Goal: Task Accomplishment & Management: Manage account settings

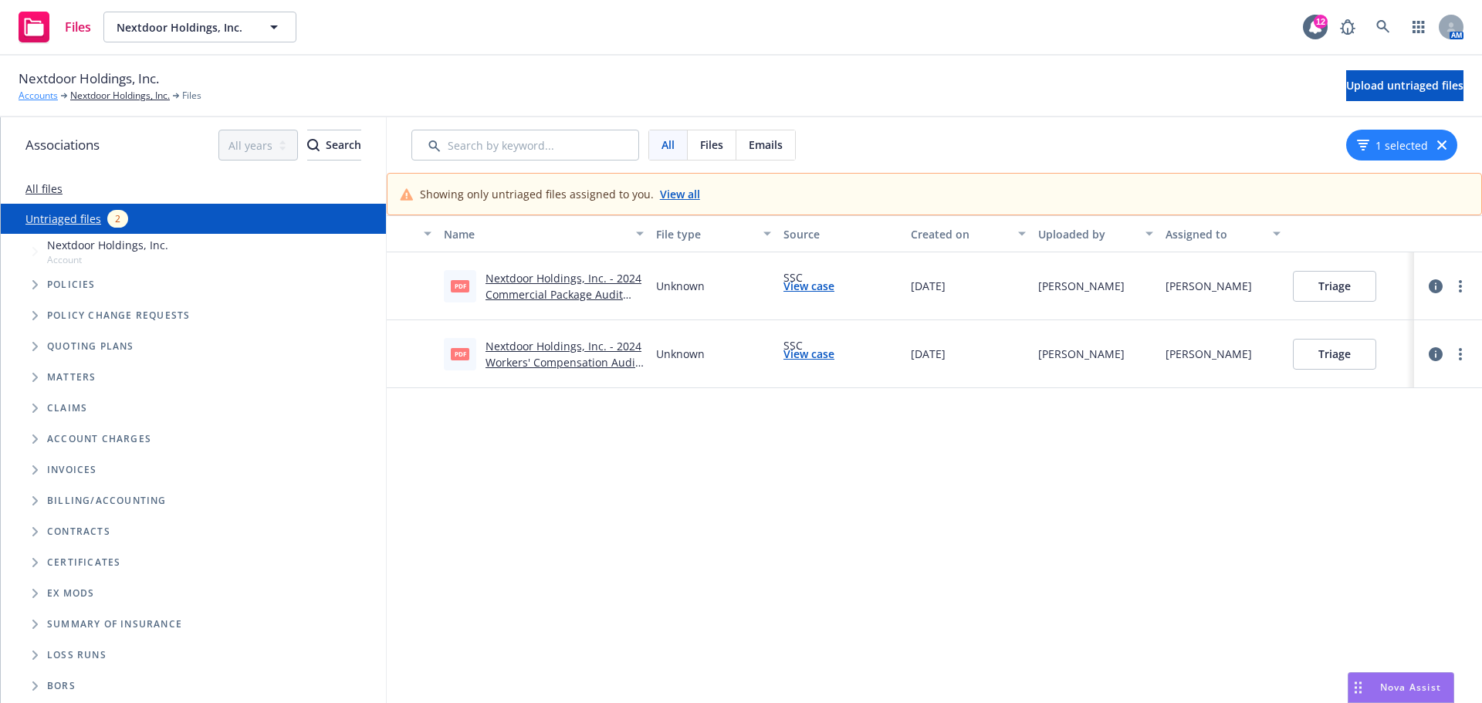
click at [36, 95] on link "Accounts" at bounding box center [38, 96] width 39 height 14
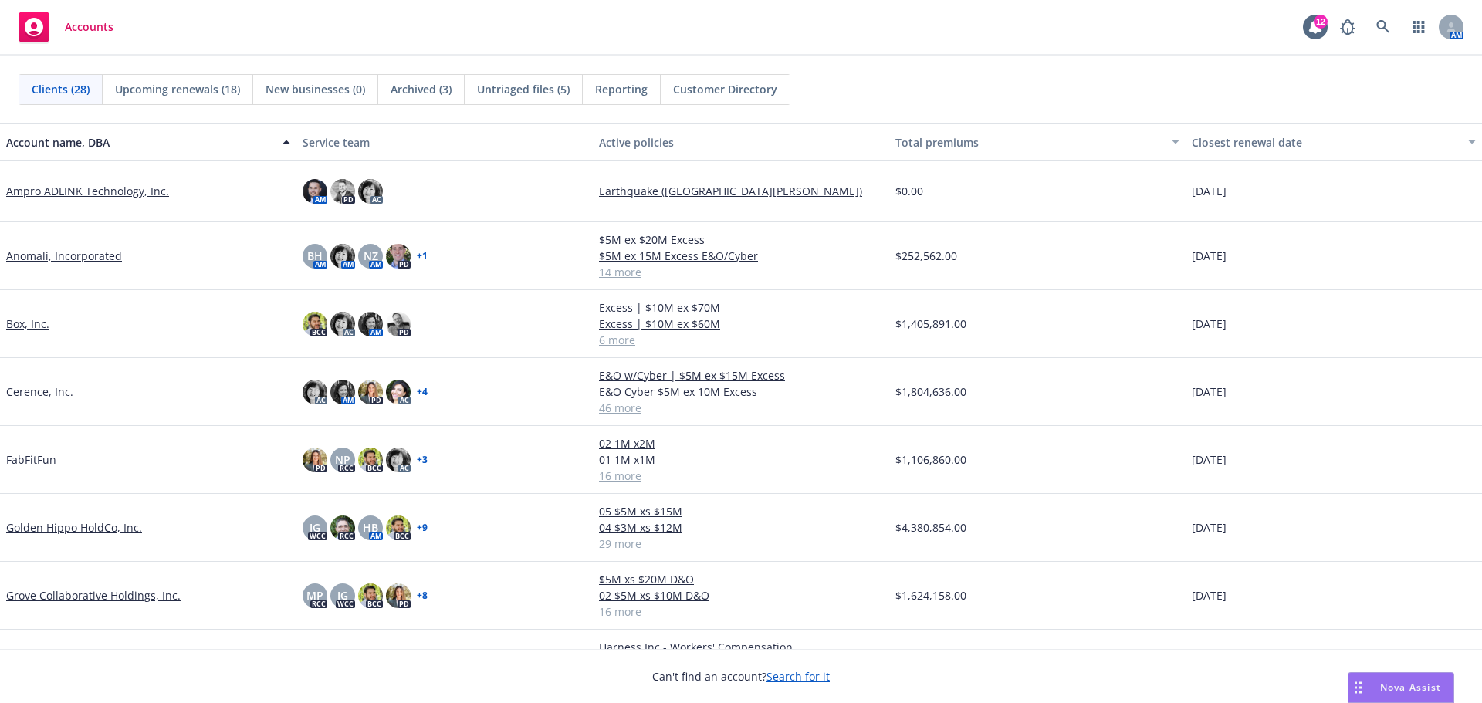
click at [523, 92] on span "Untriaged files (5)" at bounding box center [523, 89] width 93 height 16
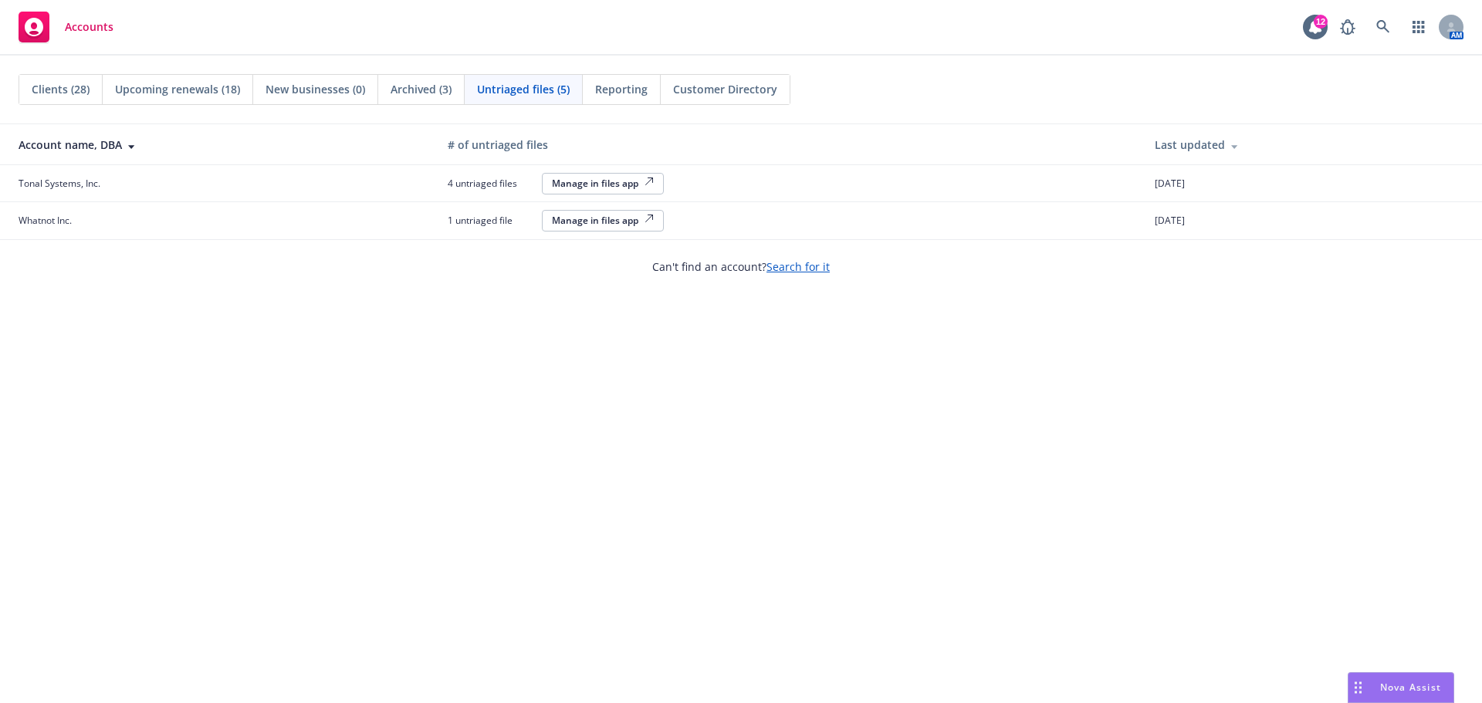
click at [581, 183] on div "Manage in files app" at bounding box center [603, 183] width 102 height 13
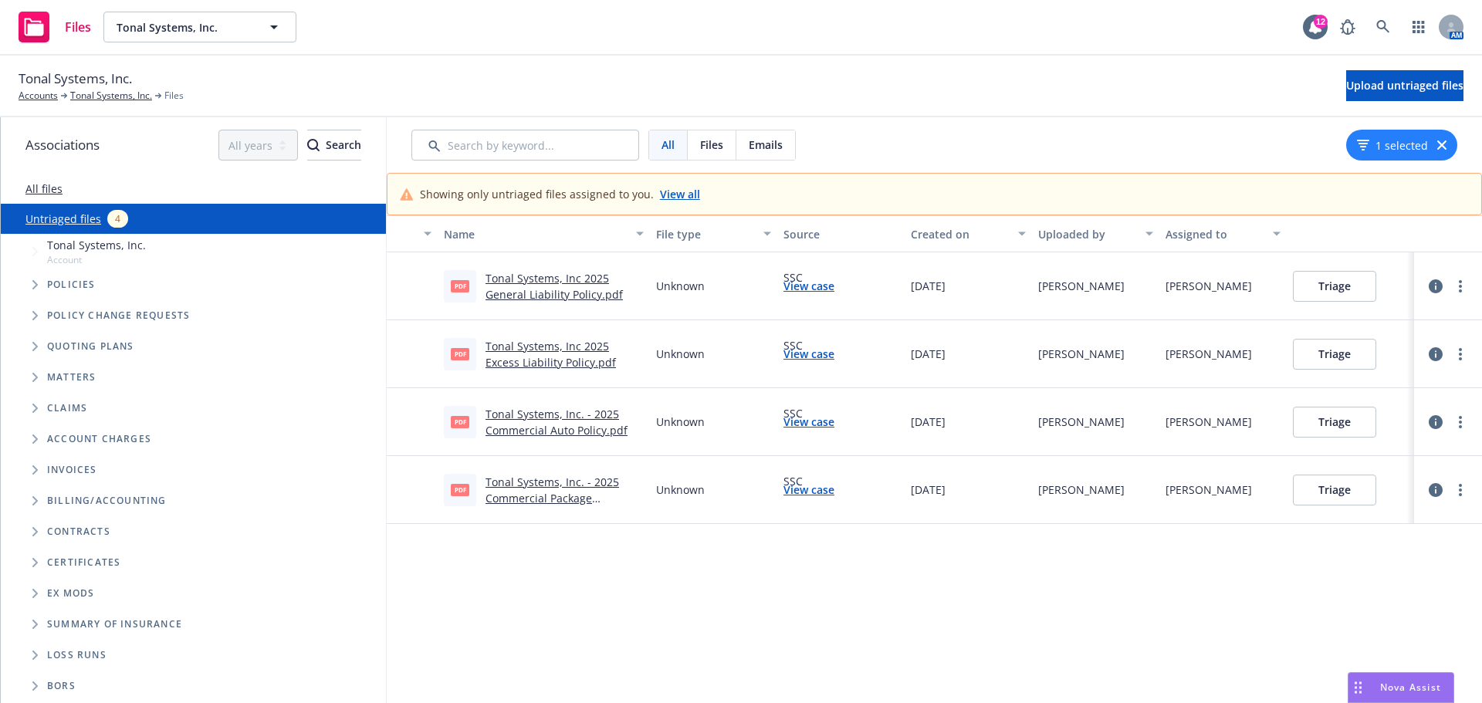
click at [541, 284] on link "Tonal Systems, Inc 2025 General Liability Policy.pdf" at bounding box center [553, 286] width 137 height 31
click at [1331, 282] on button "Triage" at bounding box center [1334, 286] width 83 height 31
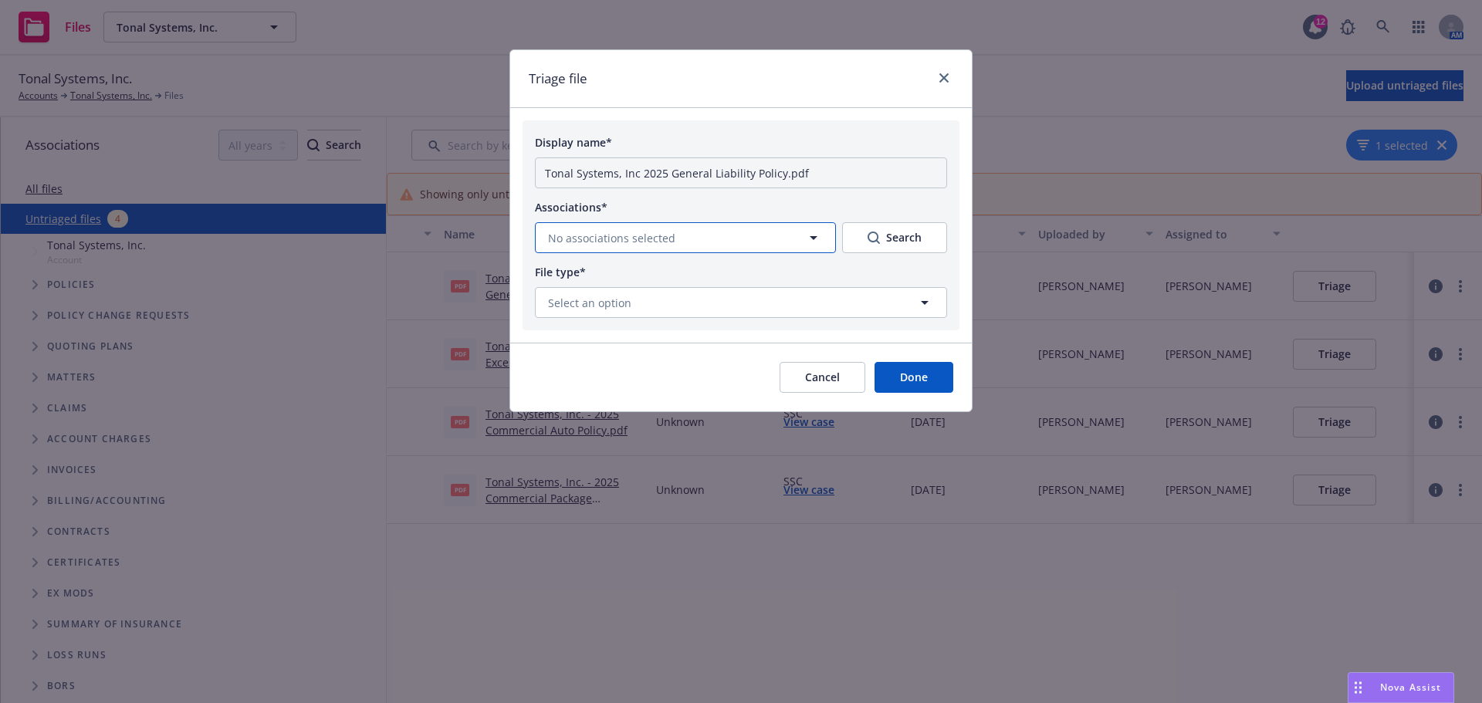
click at [813, 232] on icon "button" at bounding box center [813, 237] width 19 height 19
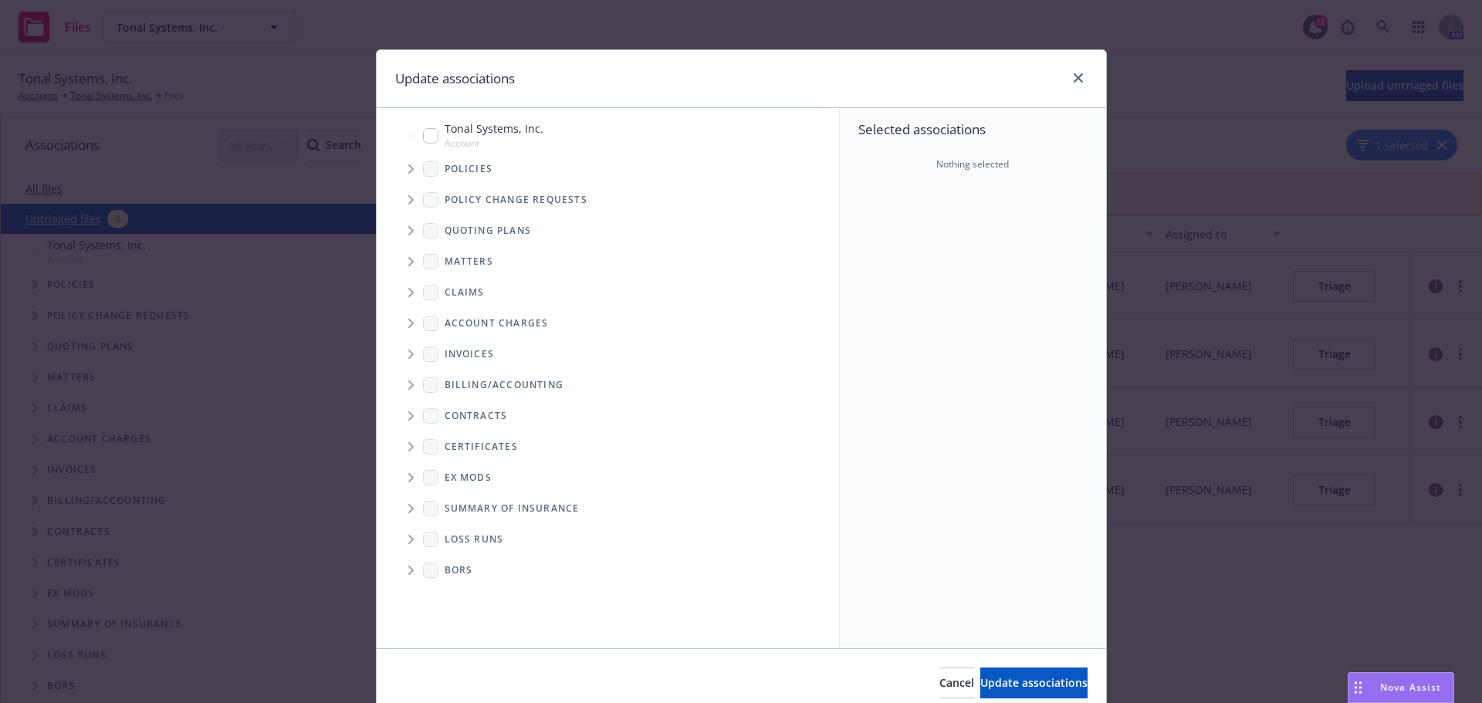
click at [399, 167] on span "Tree Example" at bounding box center [410, 169] width 25 height 25
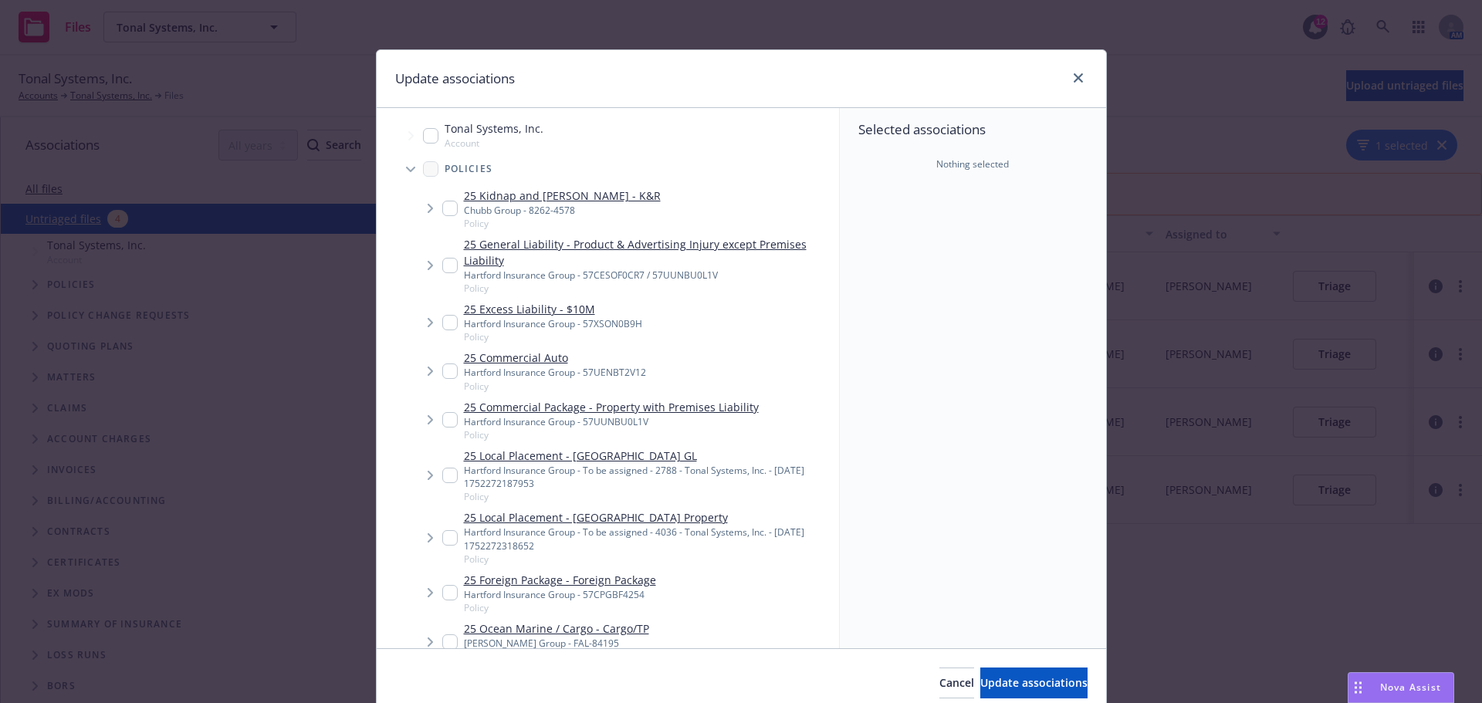
click at [435, 264] on span "Tree Example" at bounding box center [430, 265] width 25 height 25
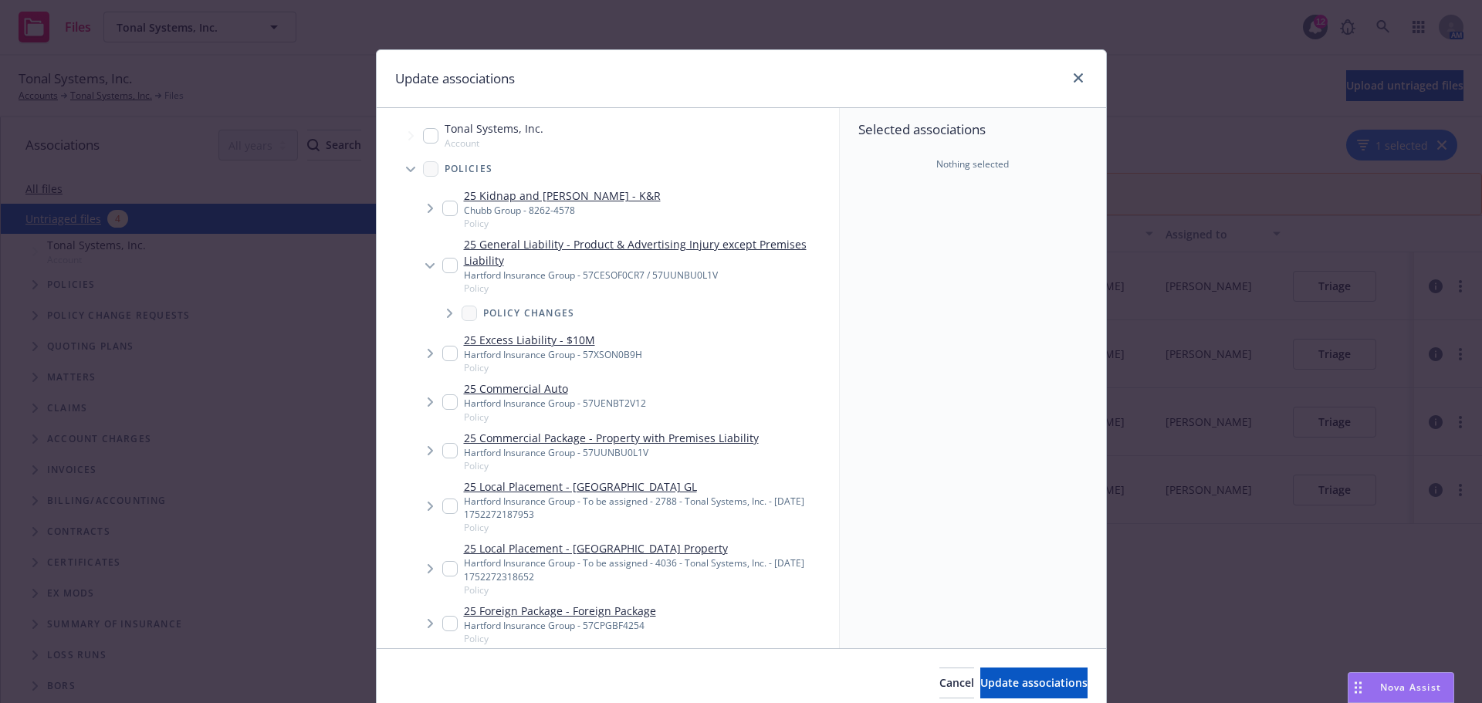
click at [452, 266] on div "25 General Liability - Product & Advertising Injury except Premises Liability H…" at bounding box center [637, 265] width 391 height 59
checkbox input "true"
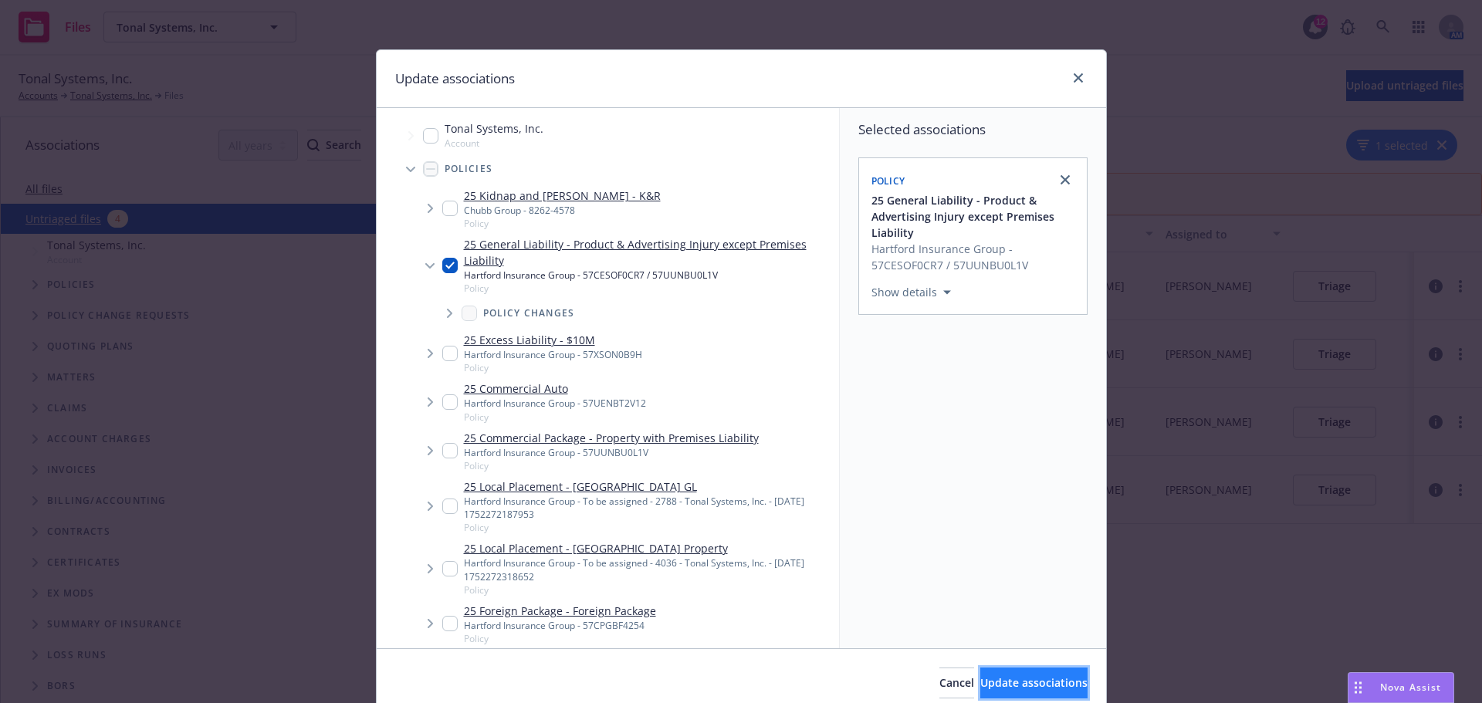
click at [1018, 686] on span "Update associations" at bounding box center [1033, 682] width 107 height 15
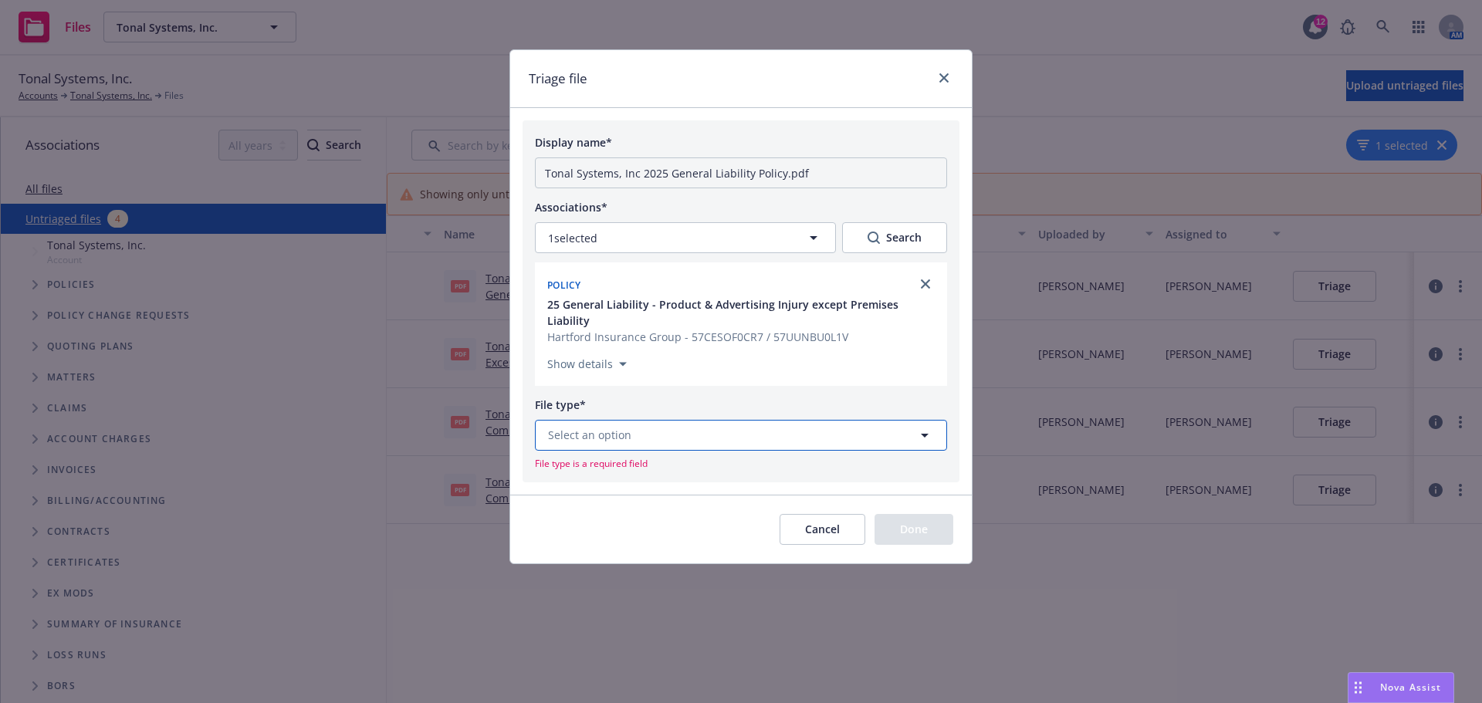
click at [728, 423] on button "Select an option" at bounding box center [741, 435] width 412 height 31
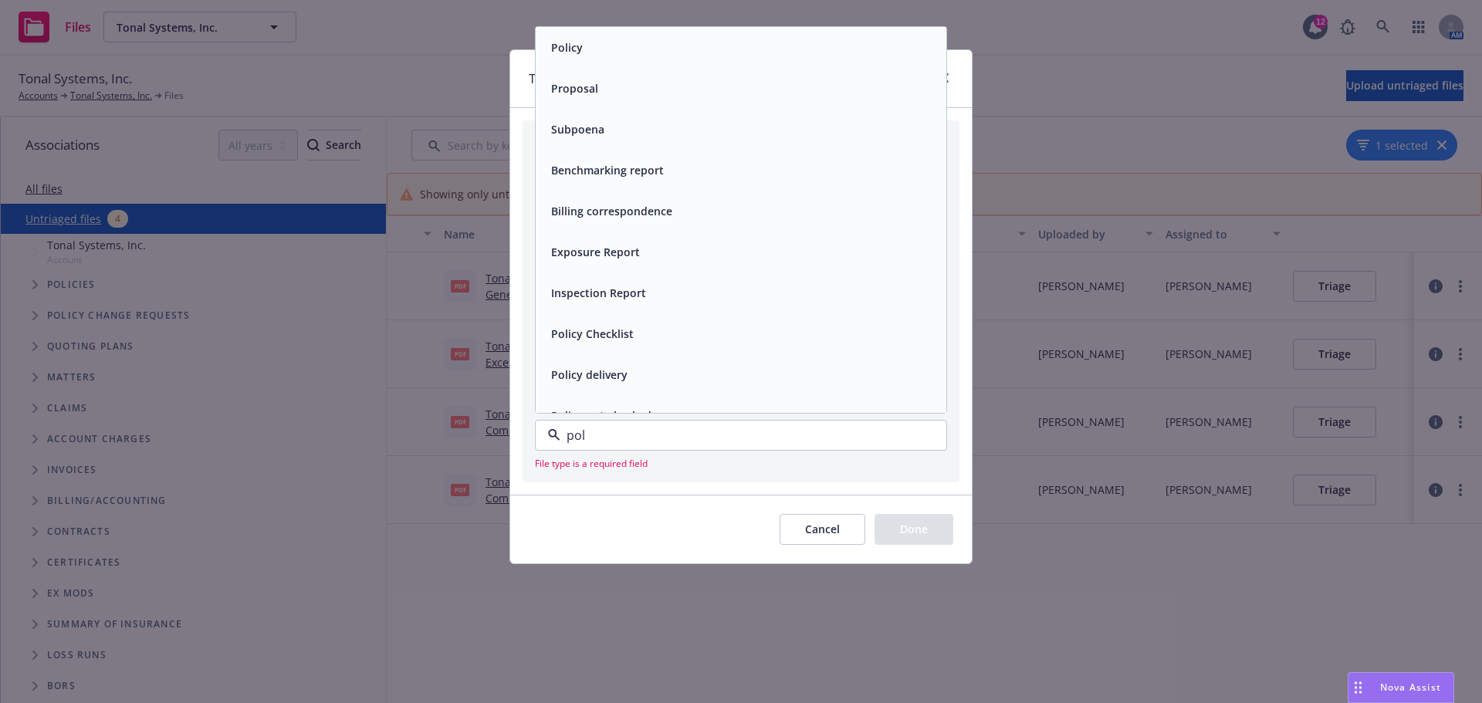
type input "poli"
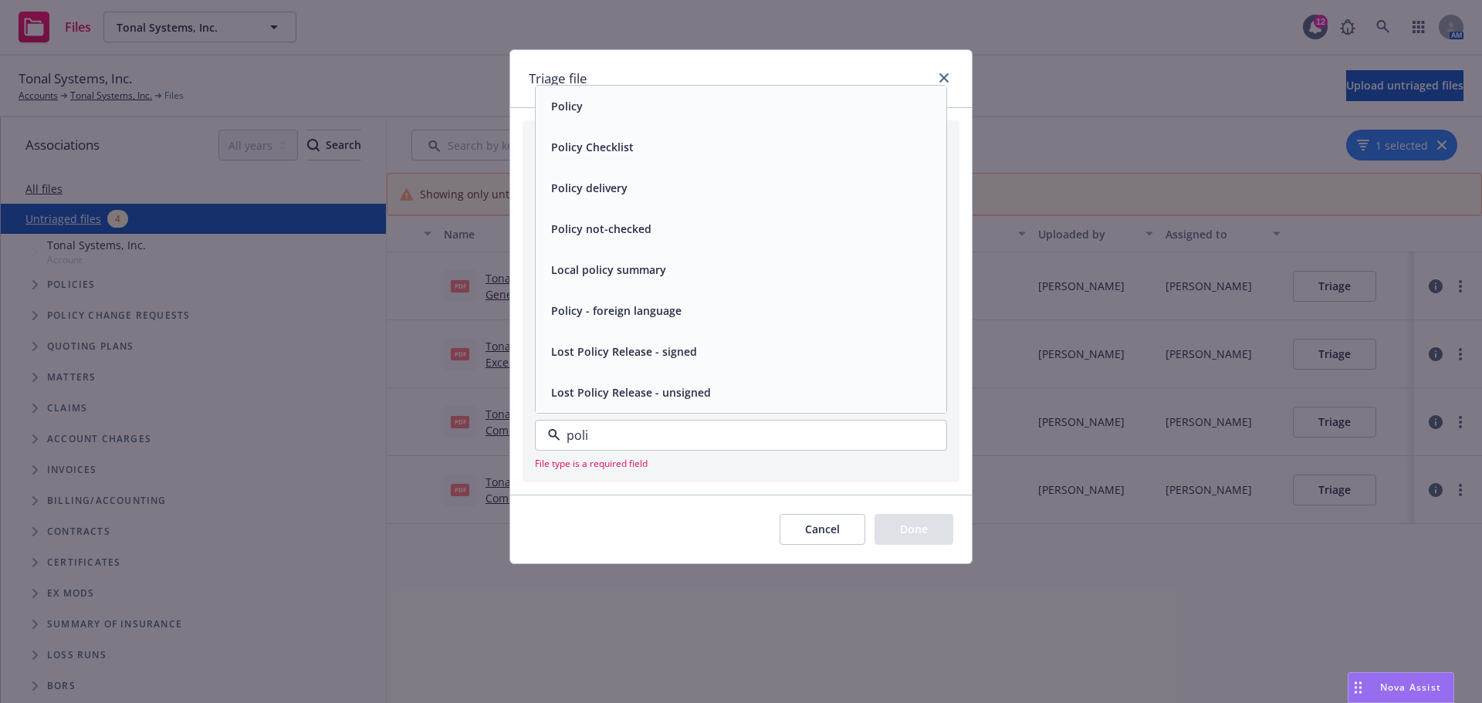
click at [604, 100] on div "Policy" at bounding box center [741, 106] width 392 height 22
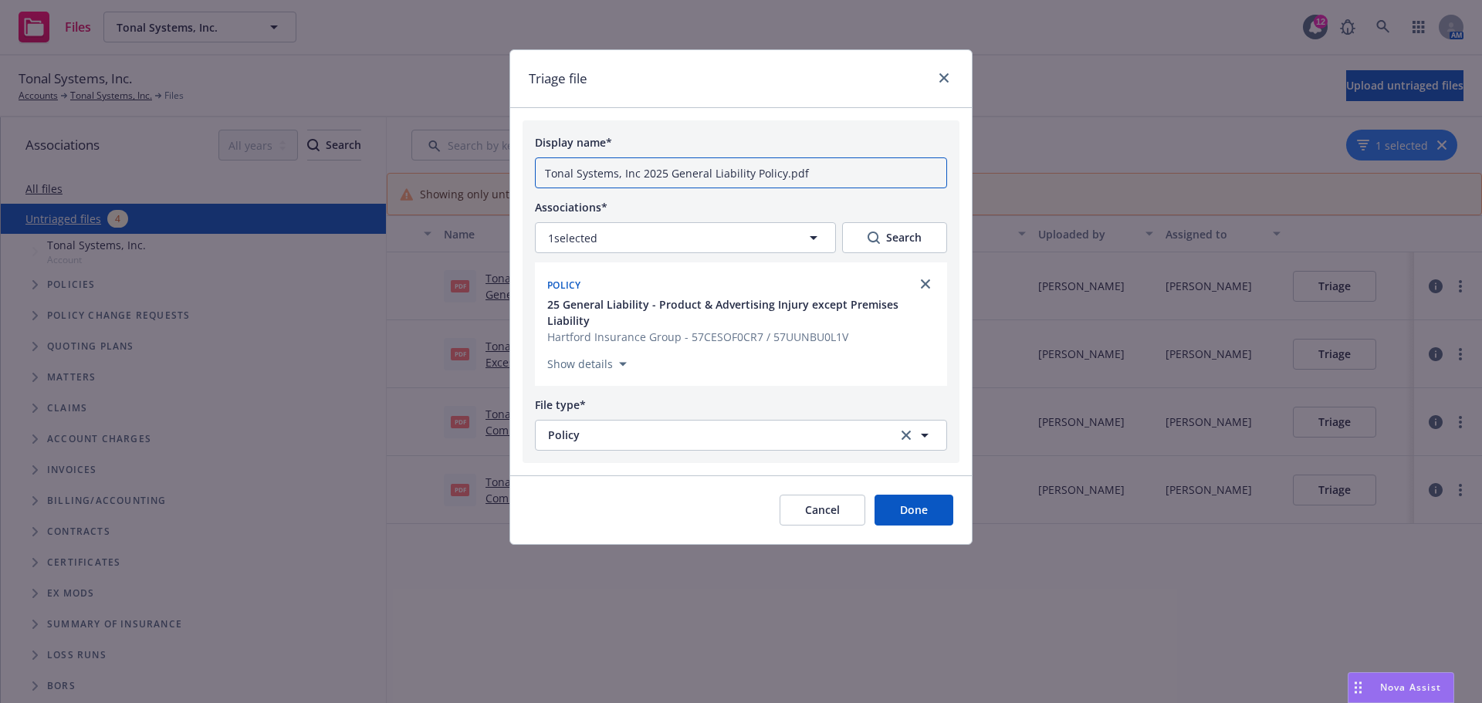
drag, startPoint x: 640, startPoint y: 171, endPoint x: 543, endPoint y: 170, distance: 97.3
click at [543, 170] on input "Tonal Systems, Inc 2025 General Liability Policy.pdf" at bounding box center [741, 172] width 412 height 31
drag, startPoint x: 789, startPoint y: 174, endPoint x: 684, endPoint y: 181, distance: 105.2
click at [684, 181] on input "2025 General Liability Policy.pdf" at bounding box center [741, 172] width 412 height 31
type input "2025 General Liability Policy - Product and PI"
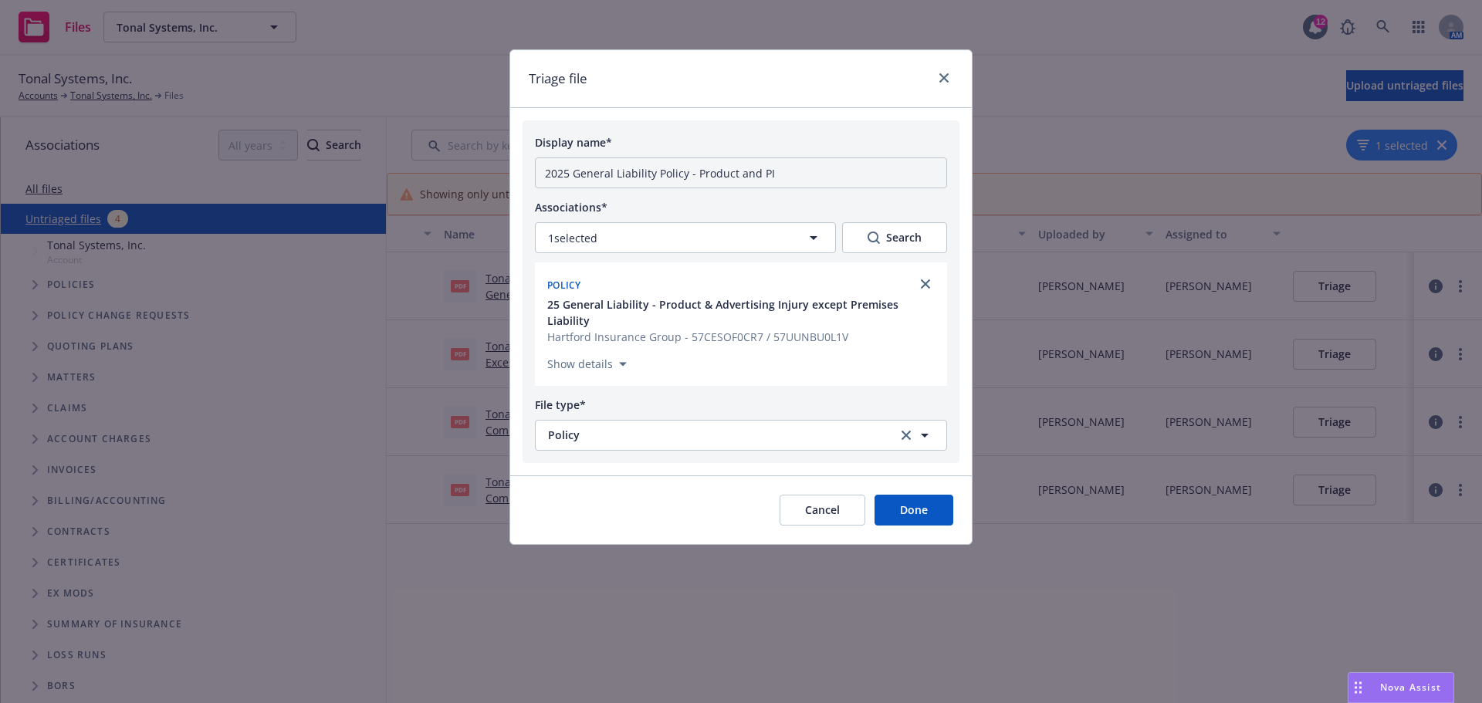
click at [906, 495] on button "Done" at bounding box center [913, 510] width 79 height 31
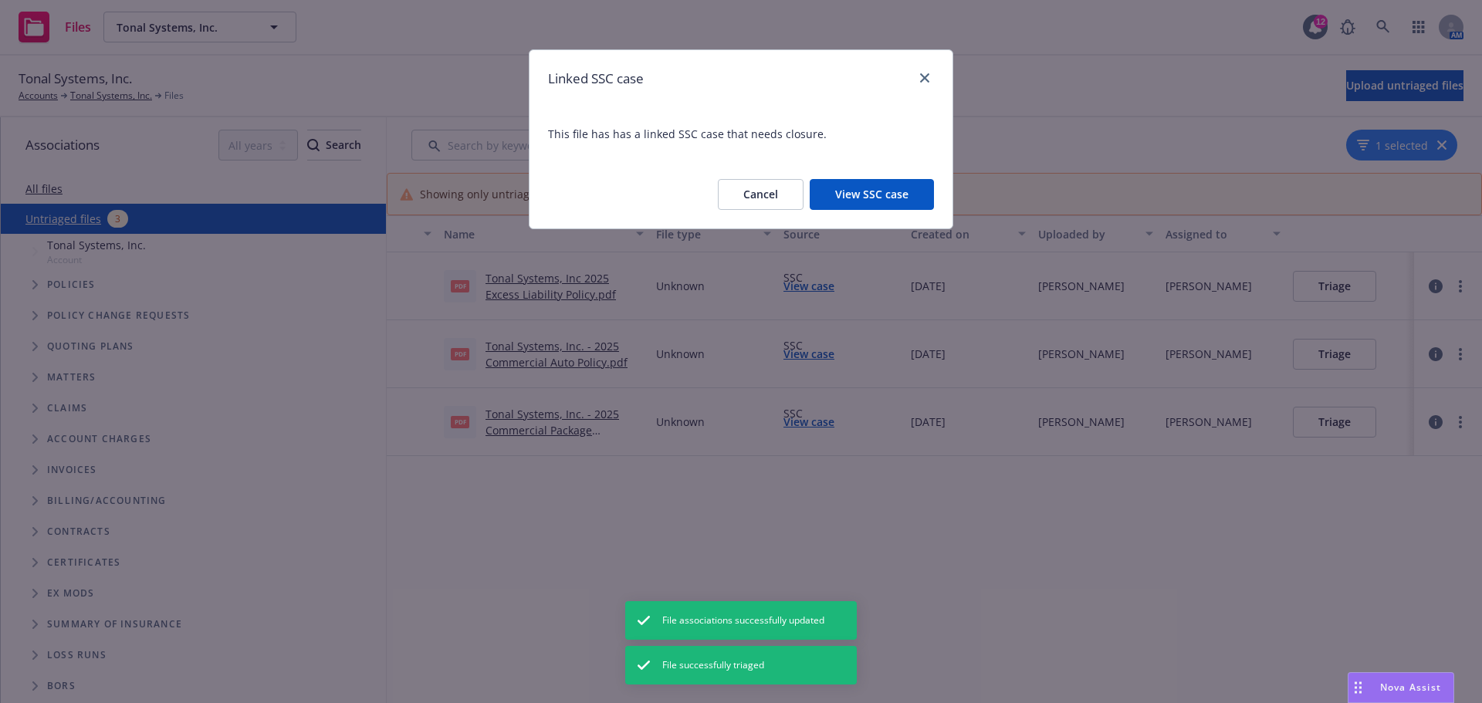
click at [905, 198] on button "View SSC case" at bounding box center [872, 194] width 124 height 31
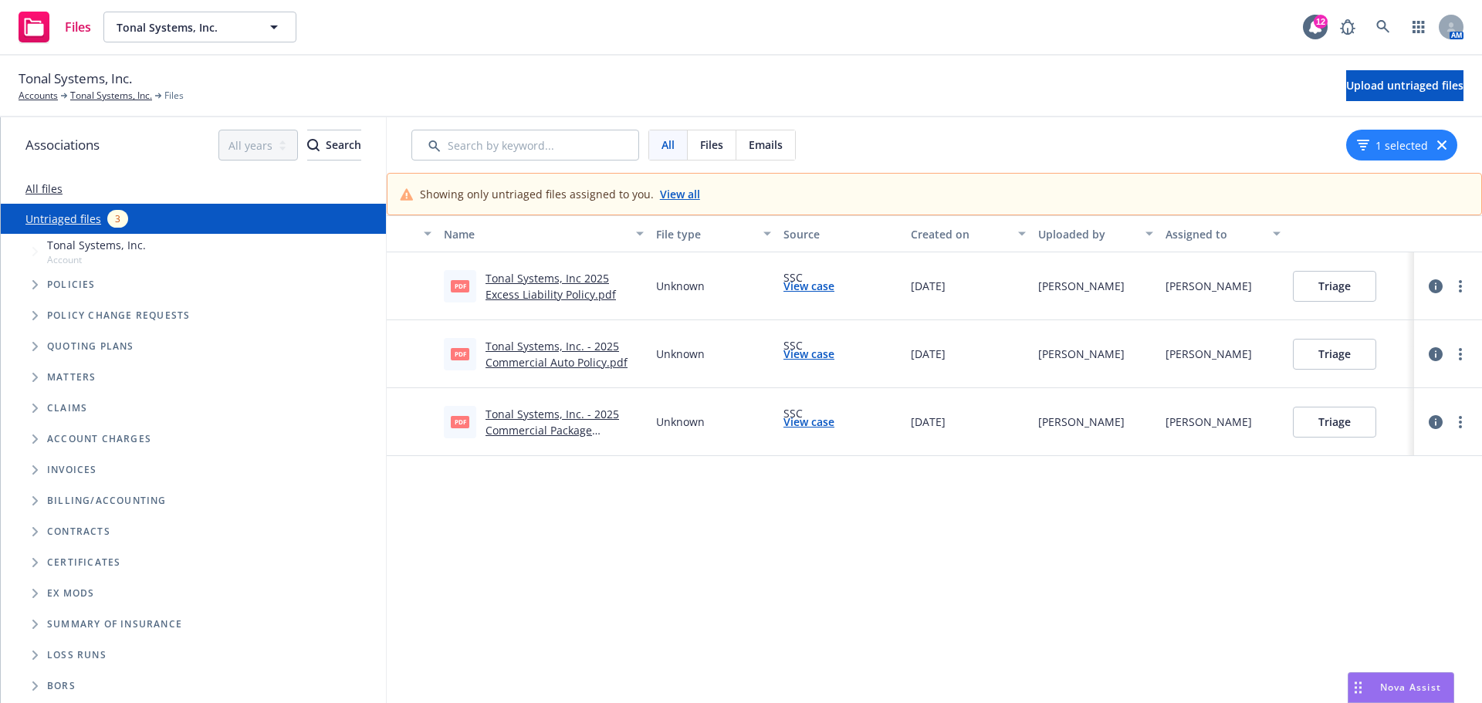
click at [546, 288] on link "Tonal Systems, Inc 2025 Excess Liability Policy.pdf" at bounding box center [550, 286] width 130 height 31
click at [1345, 294] on button "Triage" at bounding box center [1334, 286] width 83 height 31
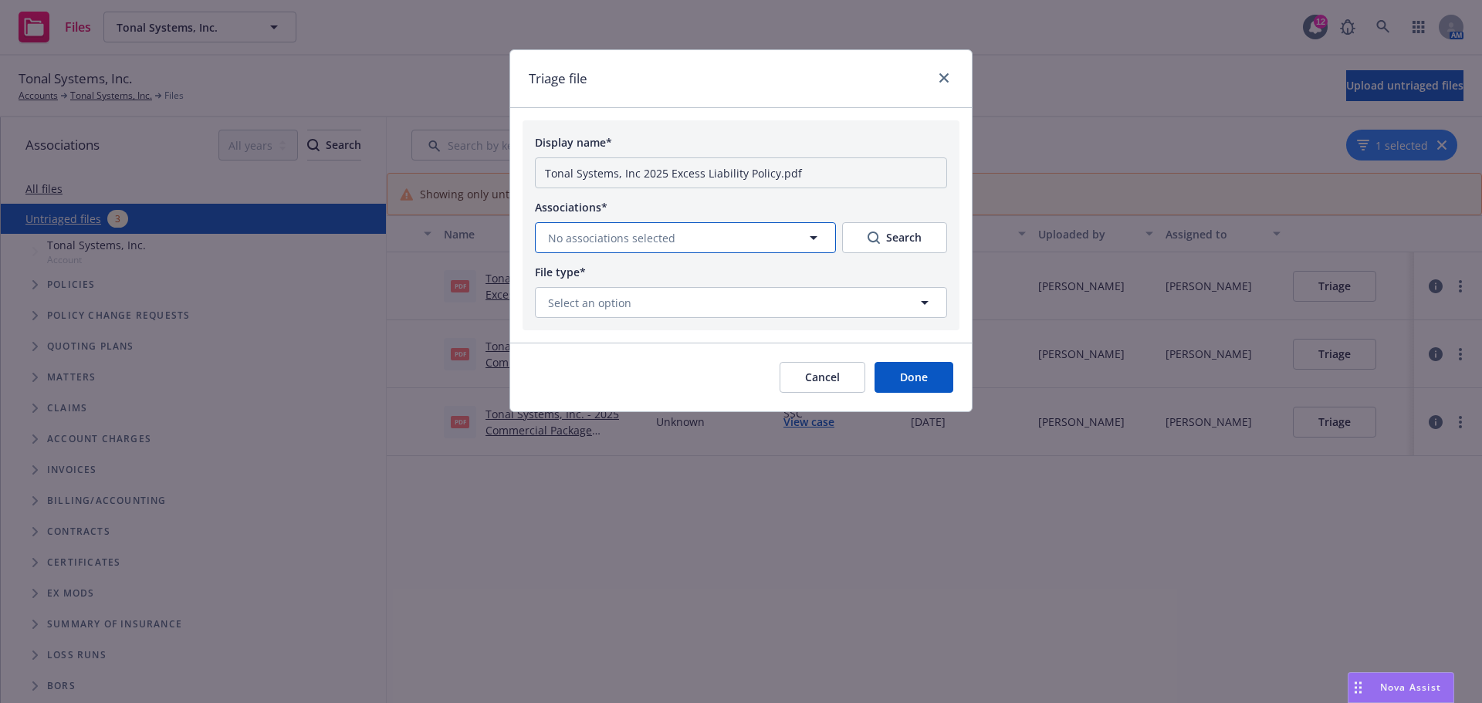
click at [738, 228] on button "No associations selected" at bounding box center [685, 237] width 301 height 31
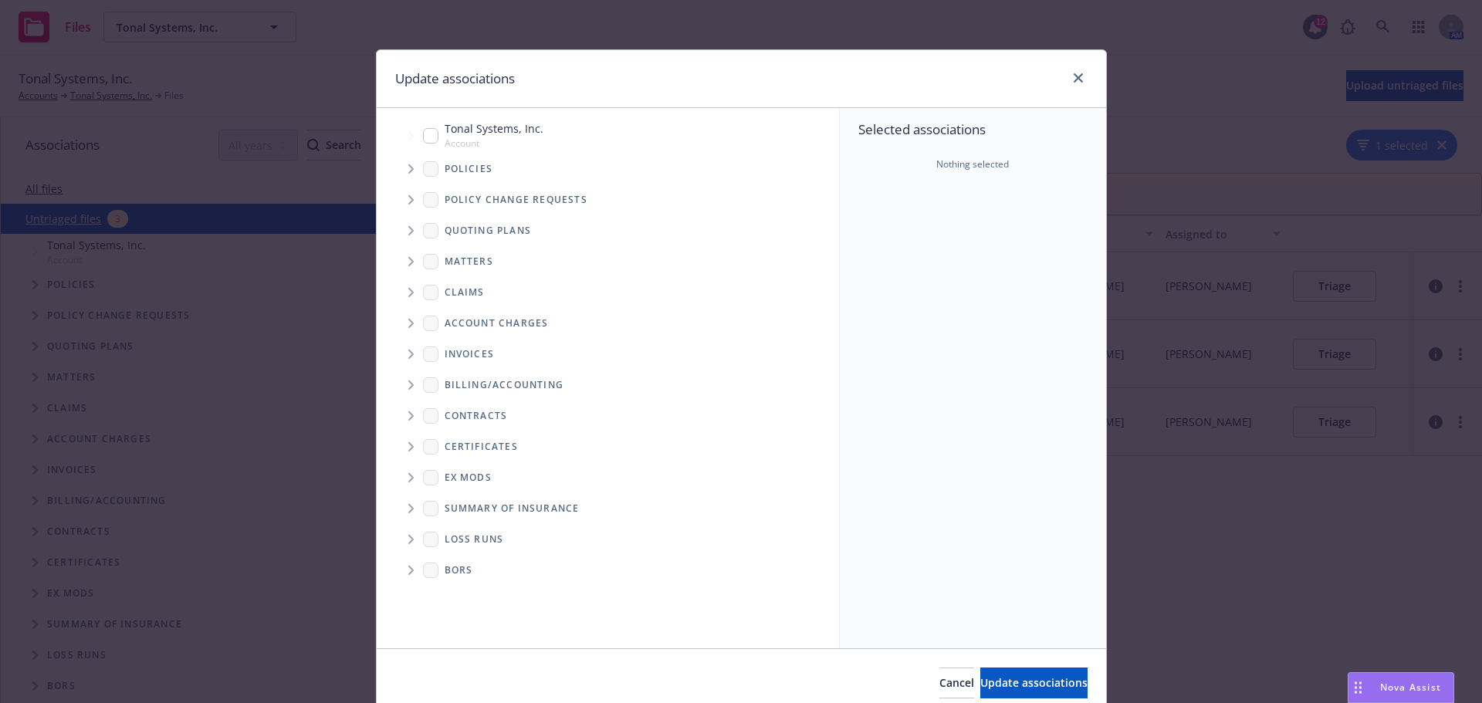
click at [408, 171] on icon "Tree Example" at bounding box center [411, 168] width 6 height 9
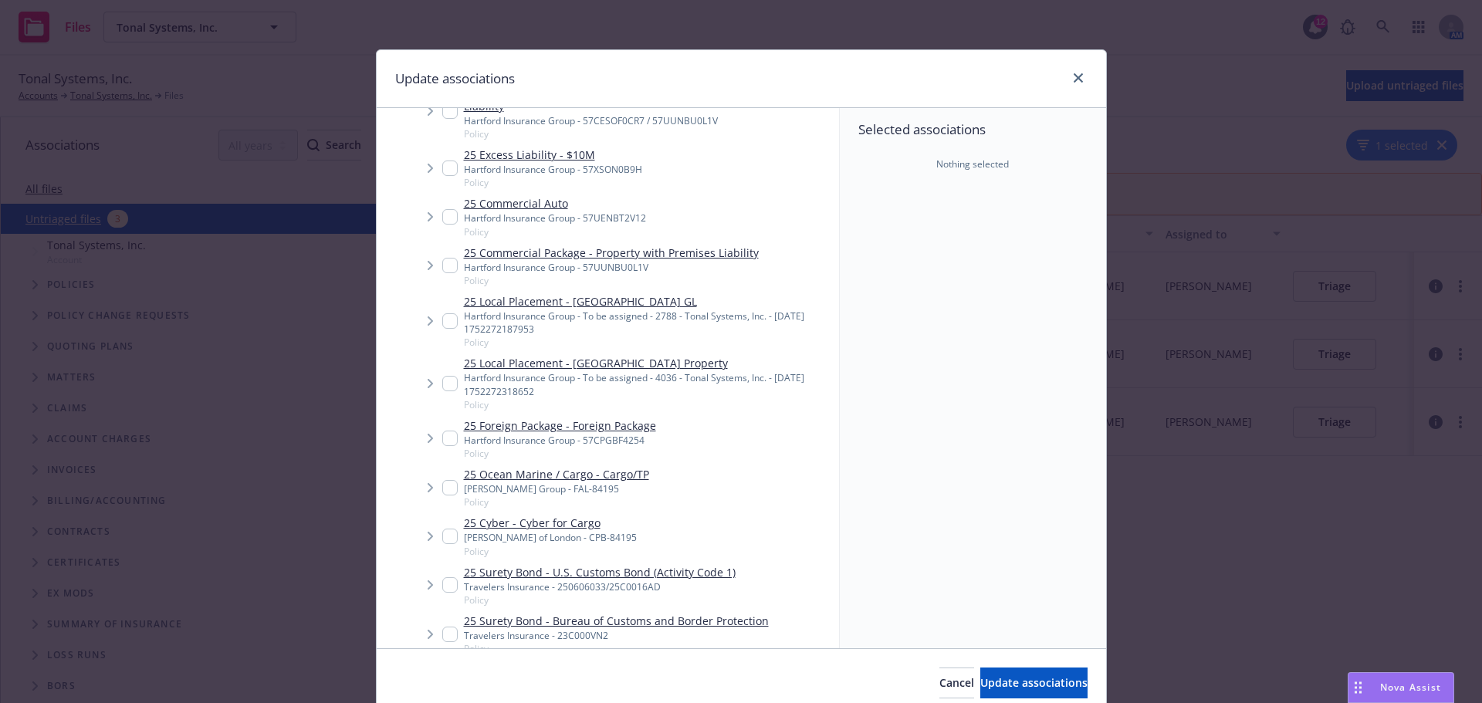
scroll to position [77, 0]
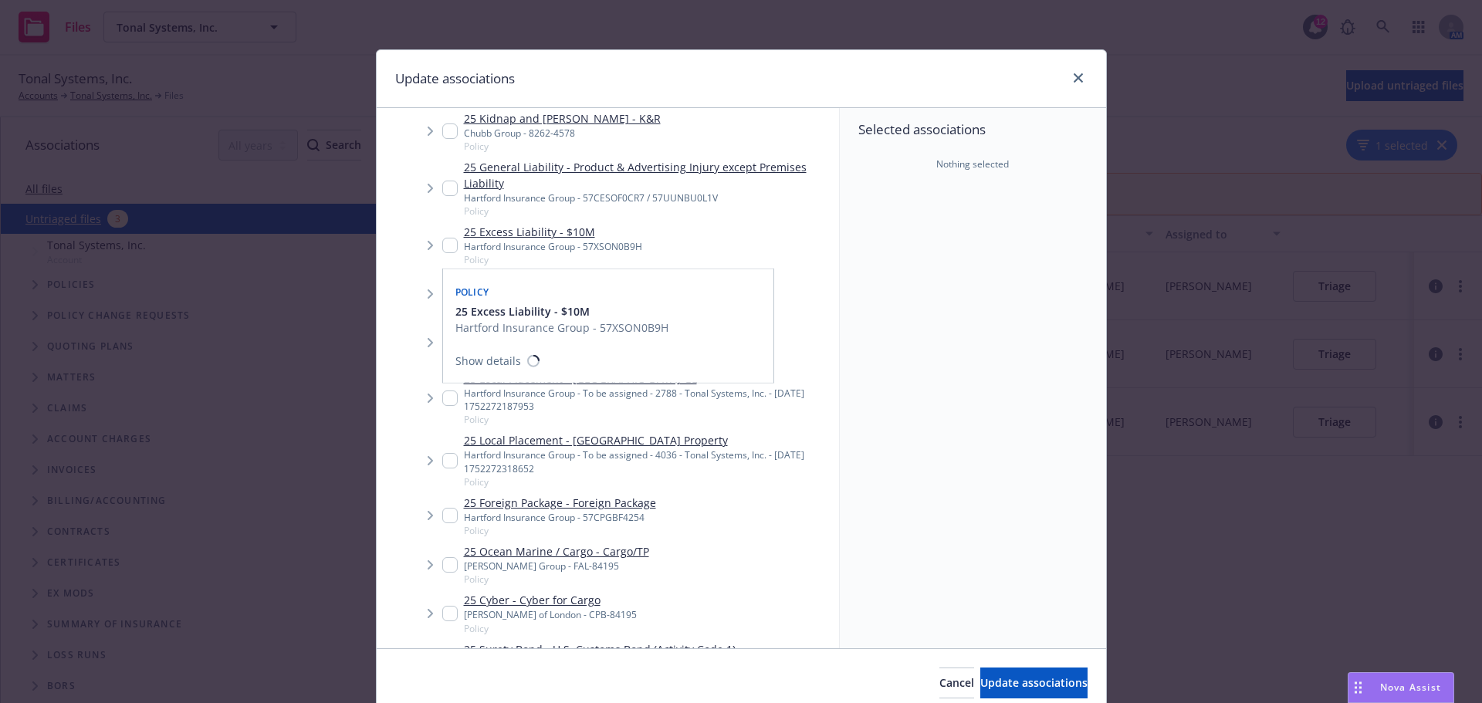
click at [442, 244] on input "Tree Example" at bounding box center [449, 245] width 15 height 15
checkbox input "true"
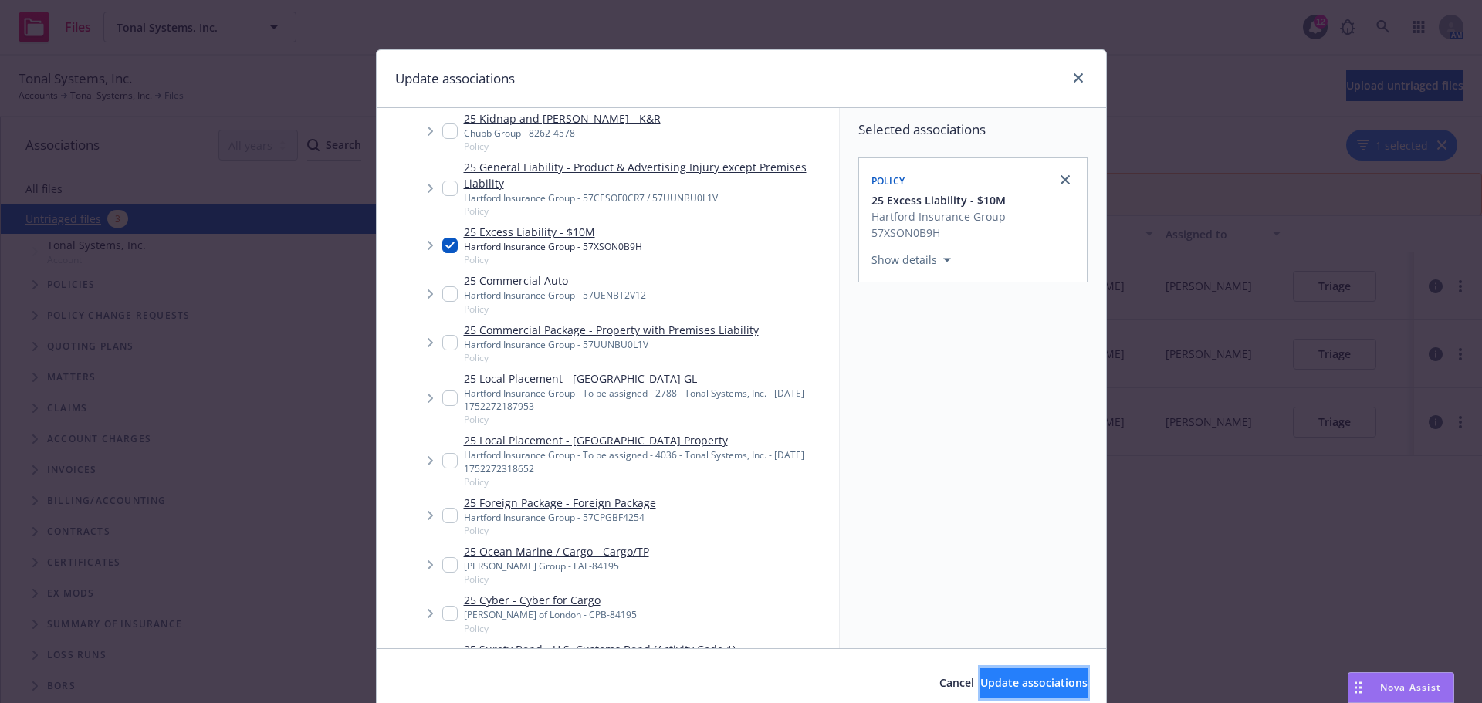
click at [980, 677] on span "Update associations" at bounding box center [1033, 682] width 107 height 15
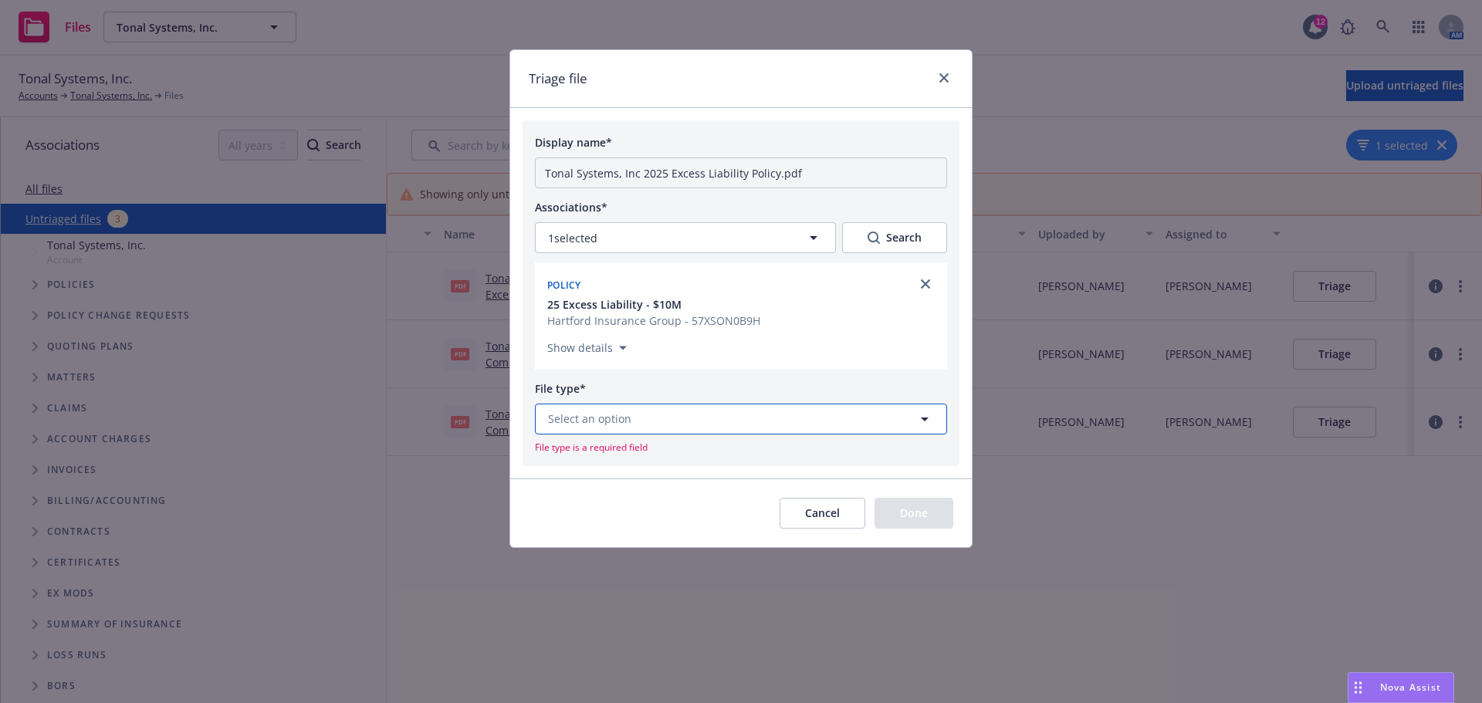
click at [646, 413] on button "Select an option" at bounding box center [741, 419] width 412 height 31
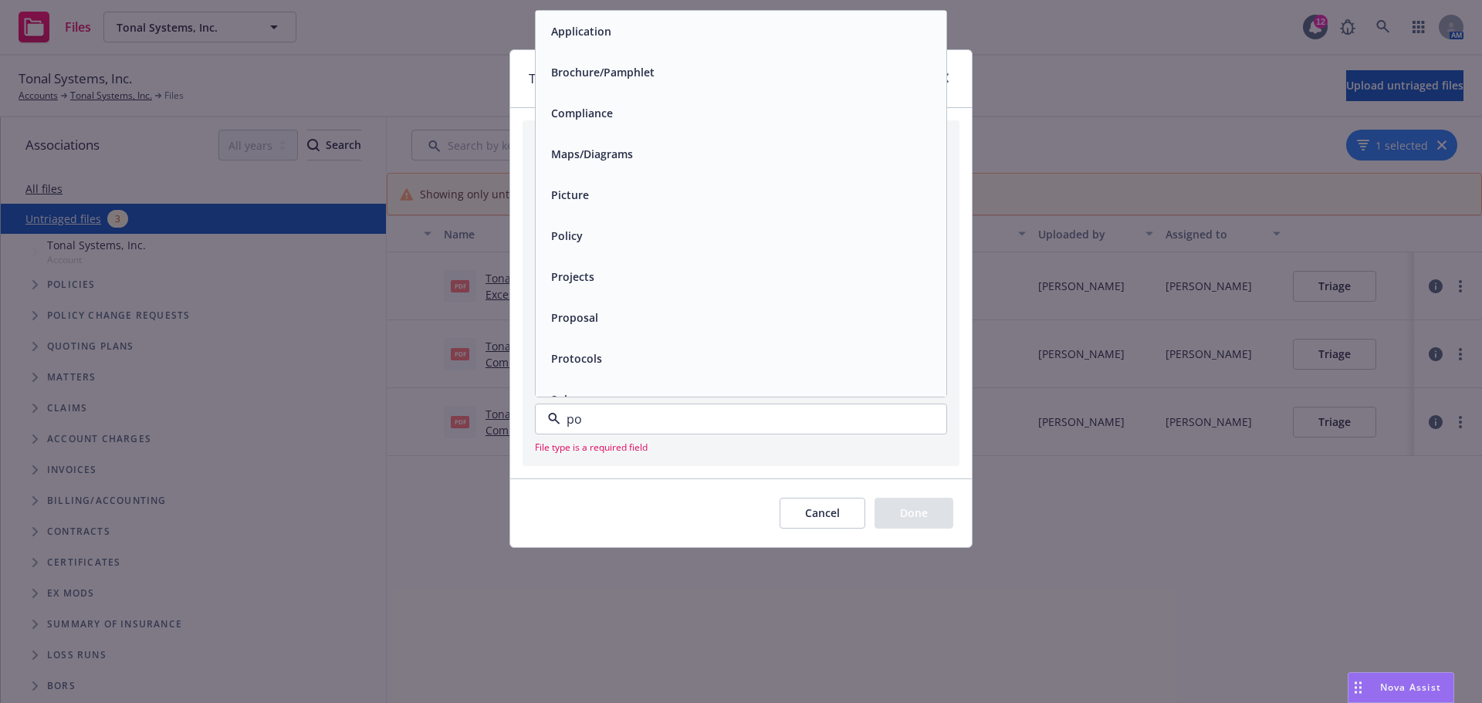
type input "pol"
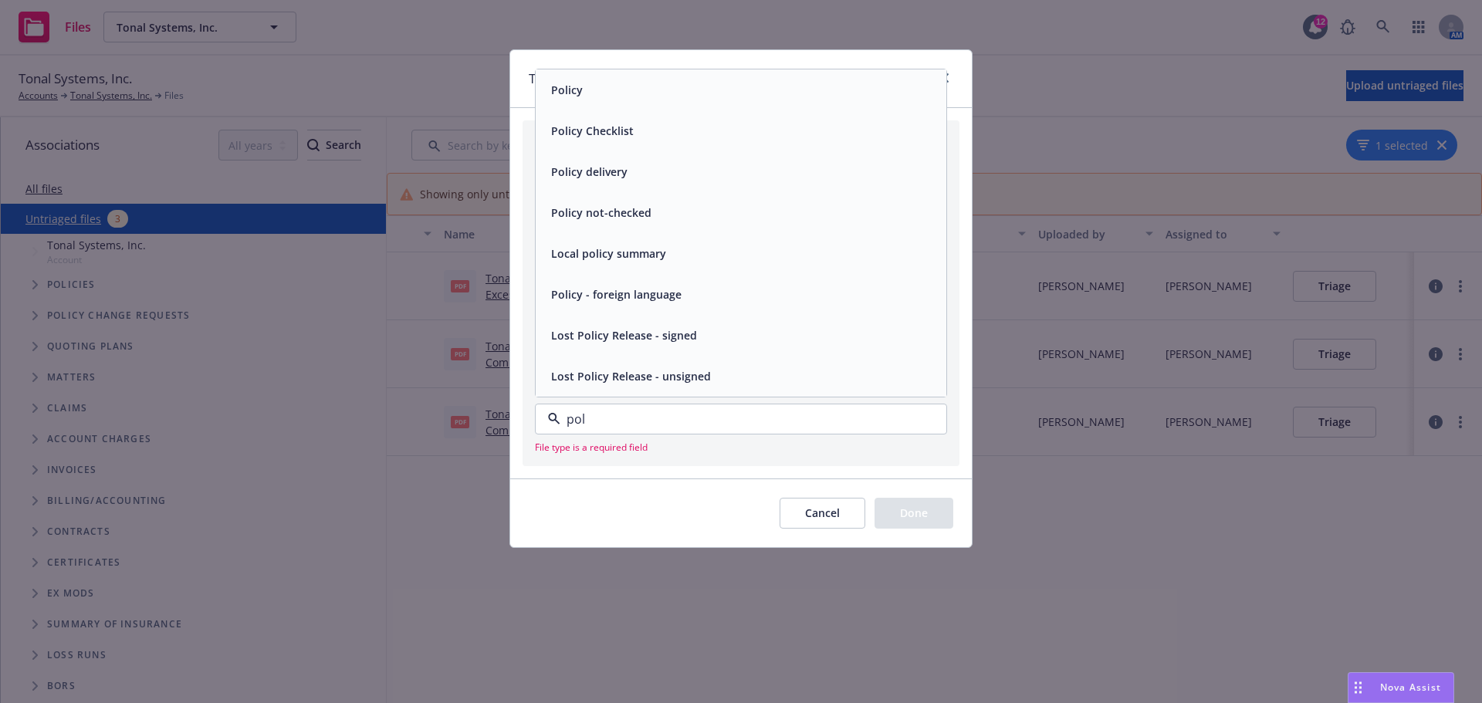
click at [565, 96] on span "Policy" at bounding box center [567, 90] width 32 height 16
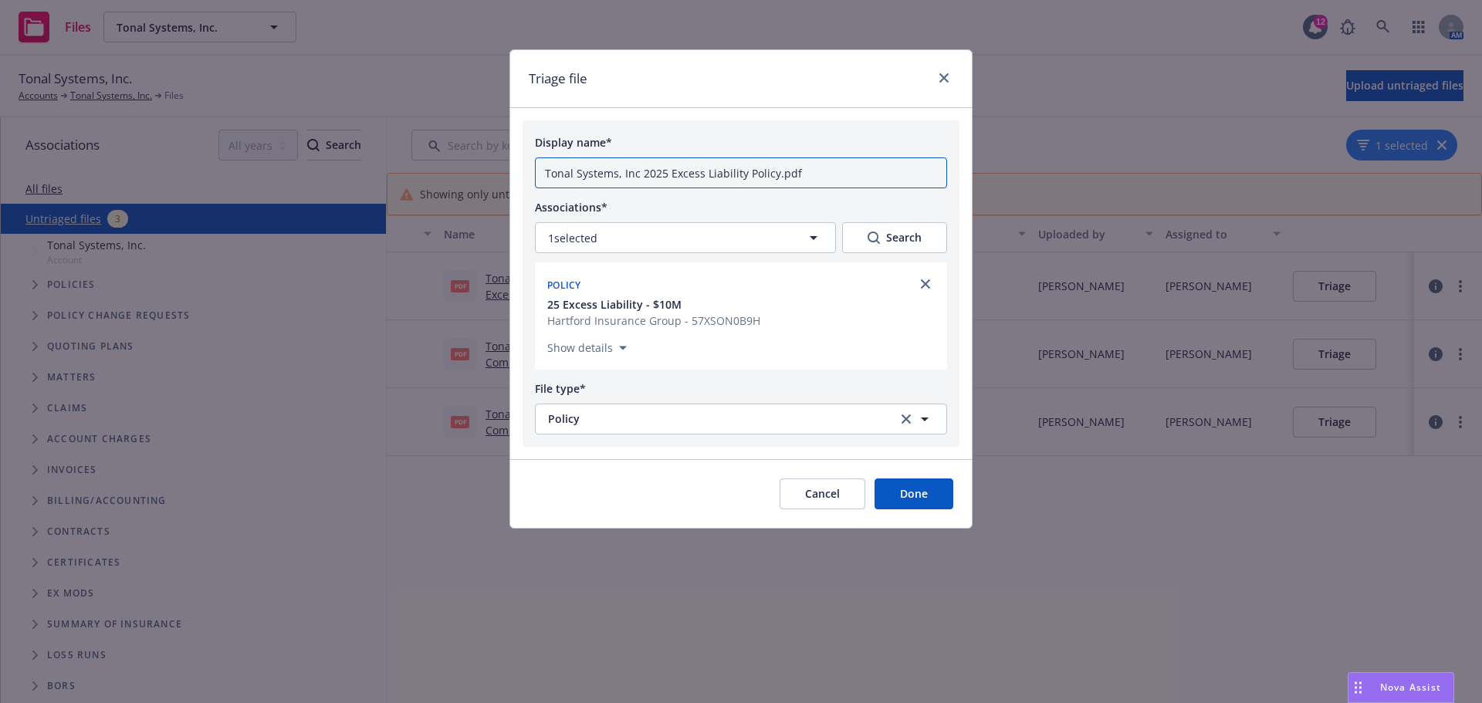
drag, startPoint x: 641, startPoint y: 173, endPoint x: 523, endPoint y: 164, distance: 118.4
click at [523, 164] on div "Display name* Tonal Systems, Inc 2025 Excess Liability Policy.pdf Associations*…" at bounding box center [741, 283] width 437 height 326
type input "2025 Excess Liability Policy.pdf"
click at [899, 497] on button "Done" at bounding box center [913, 494] width 79 height 31
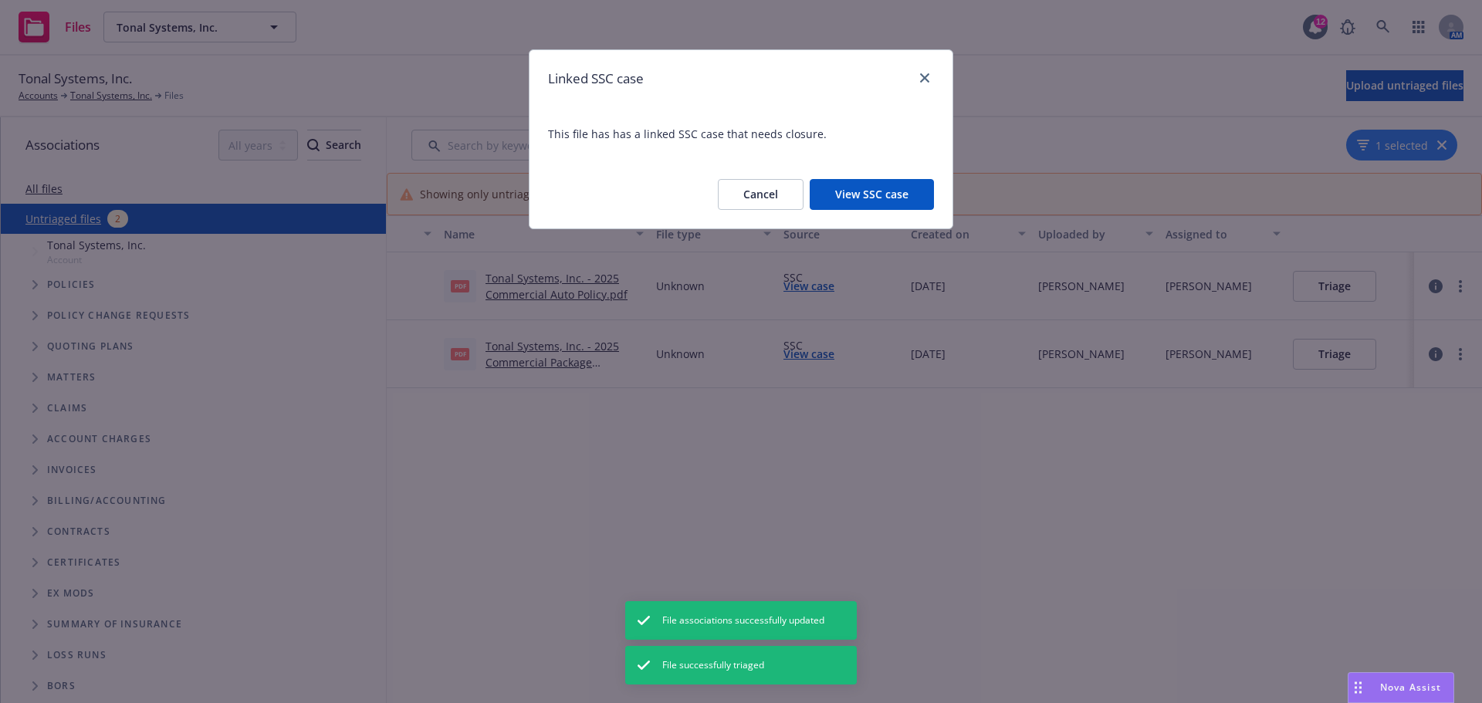
click at [897, 199] on button "View SSC case" at bounding box center [872, 194] width 124 height 31
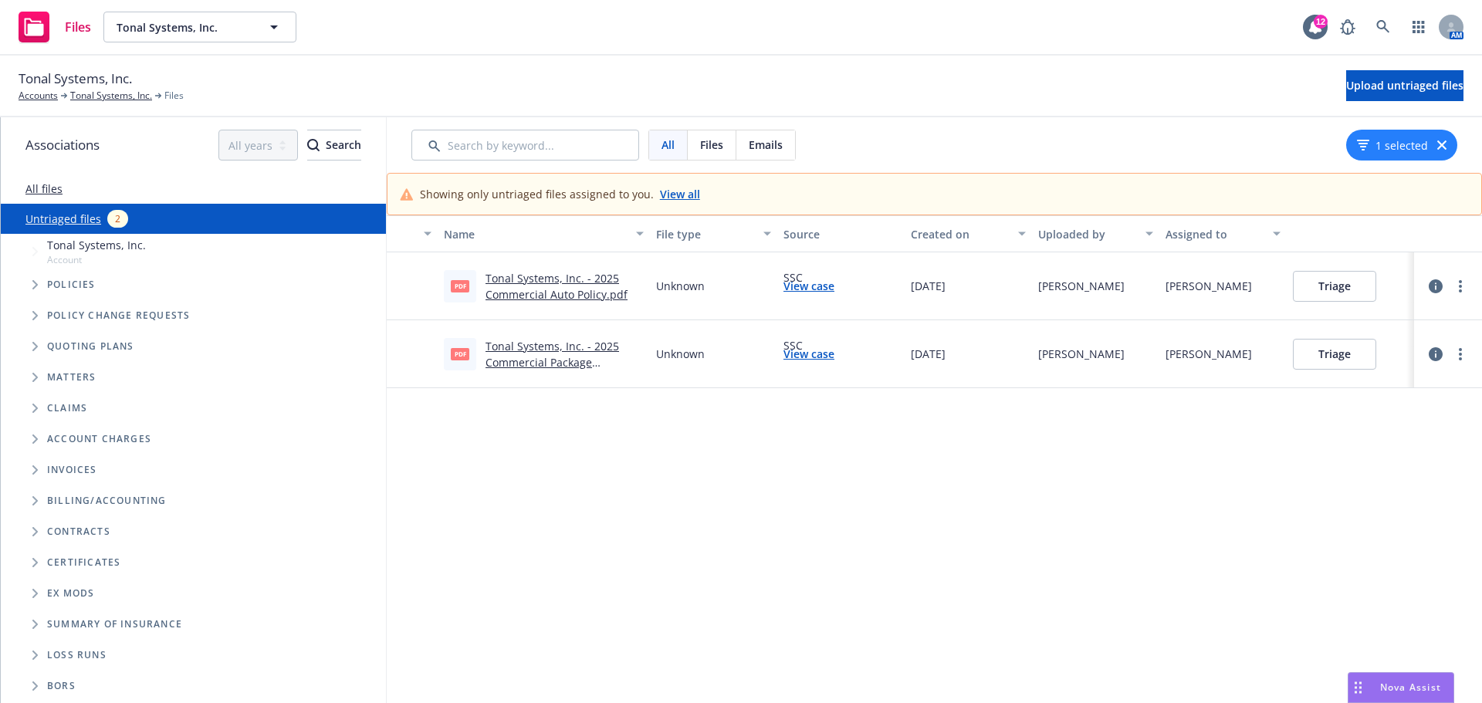
click at [539, 288] on link "Tonal Systems, Inc. - 2025 Commercial Auto Policy.pdf" at bounding box center [556, 286] width 142 height 31
click at [1359, 284] on button "Triage" at bounding box center [1334, 286] width 83 height 31
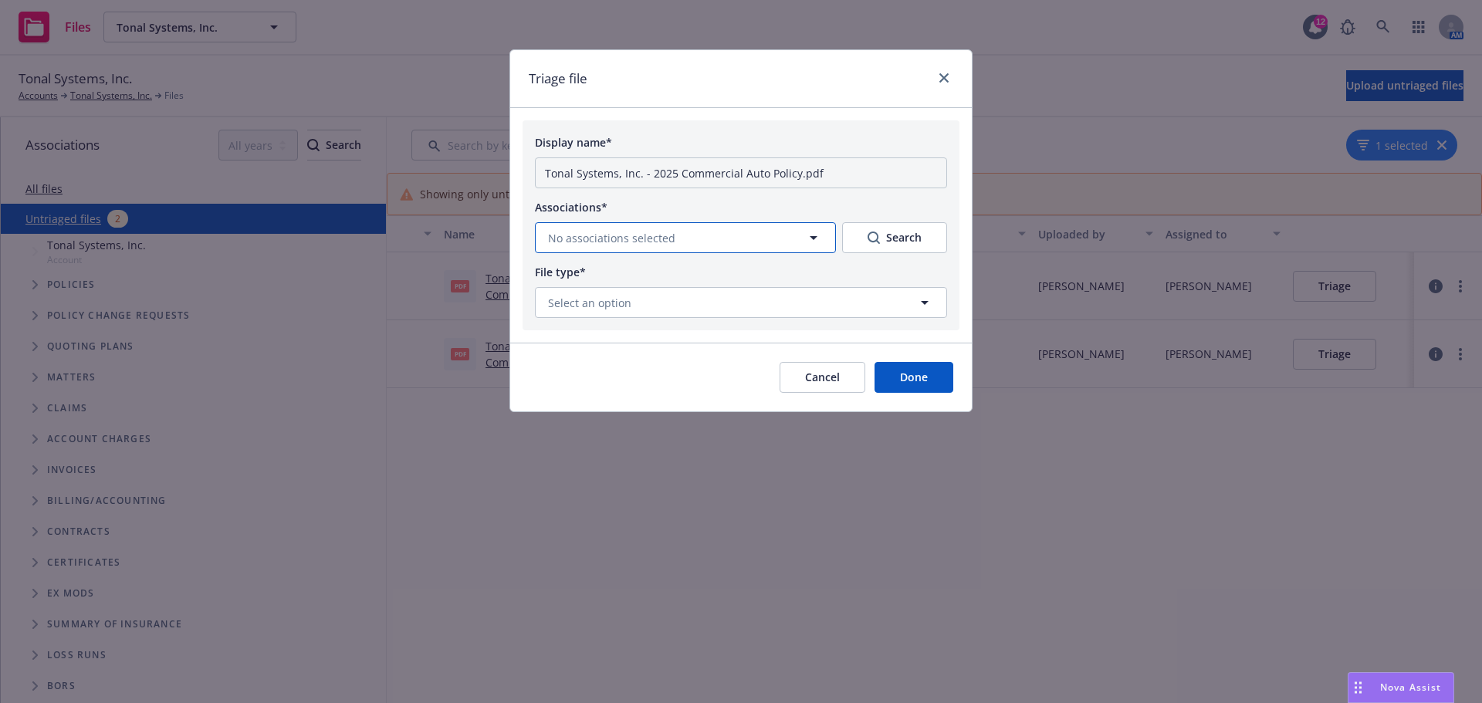
click at [660, 239] on span "No associations selected" at bounding box center [611, 238] width 127 height 16
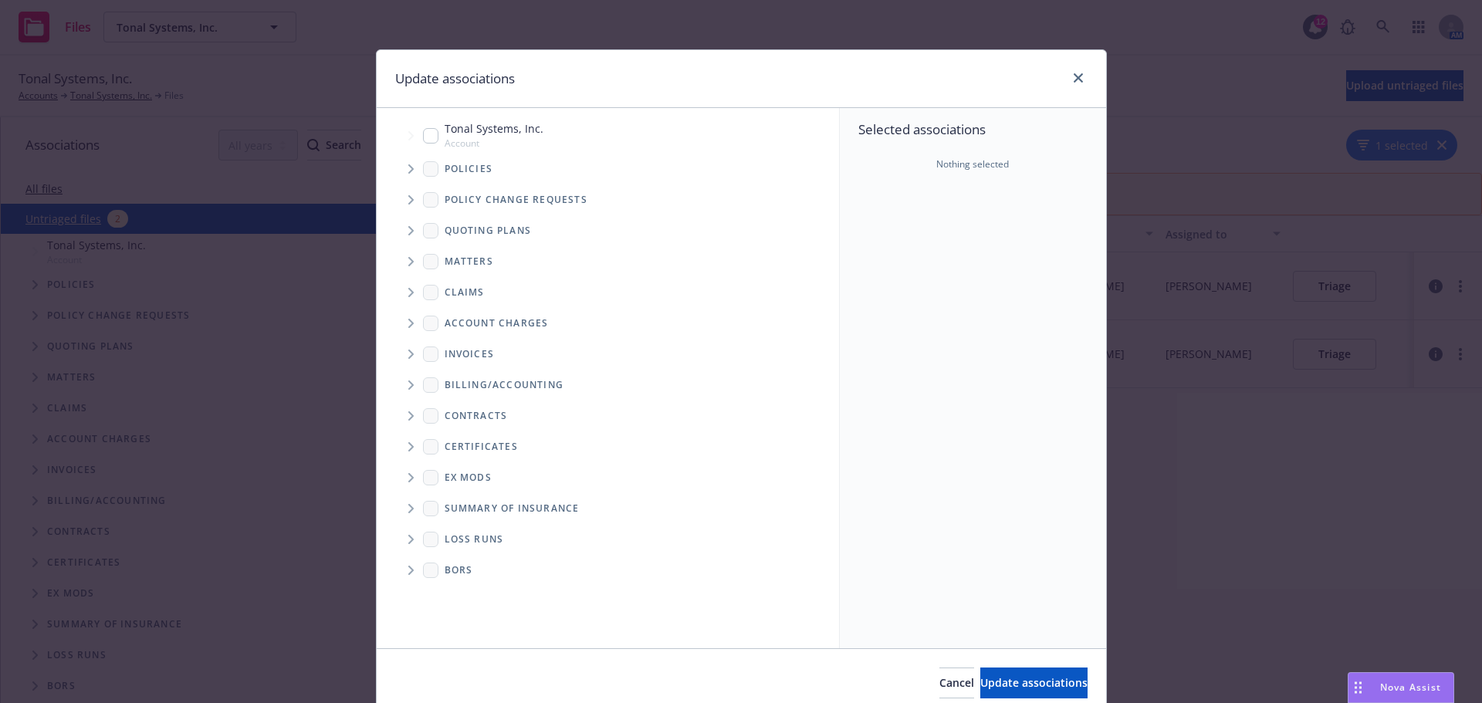
click at [408, 166] on icon "Tree Example" at bounding box center [411, 168] width 6 height 9
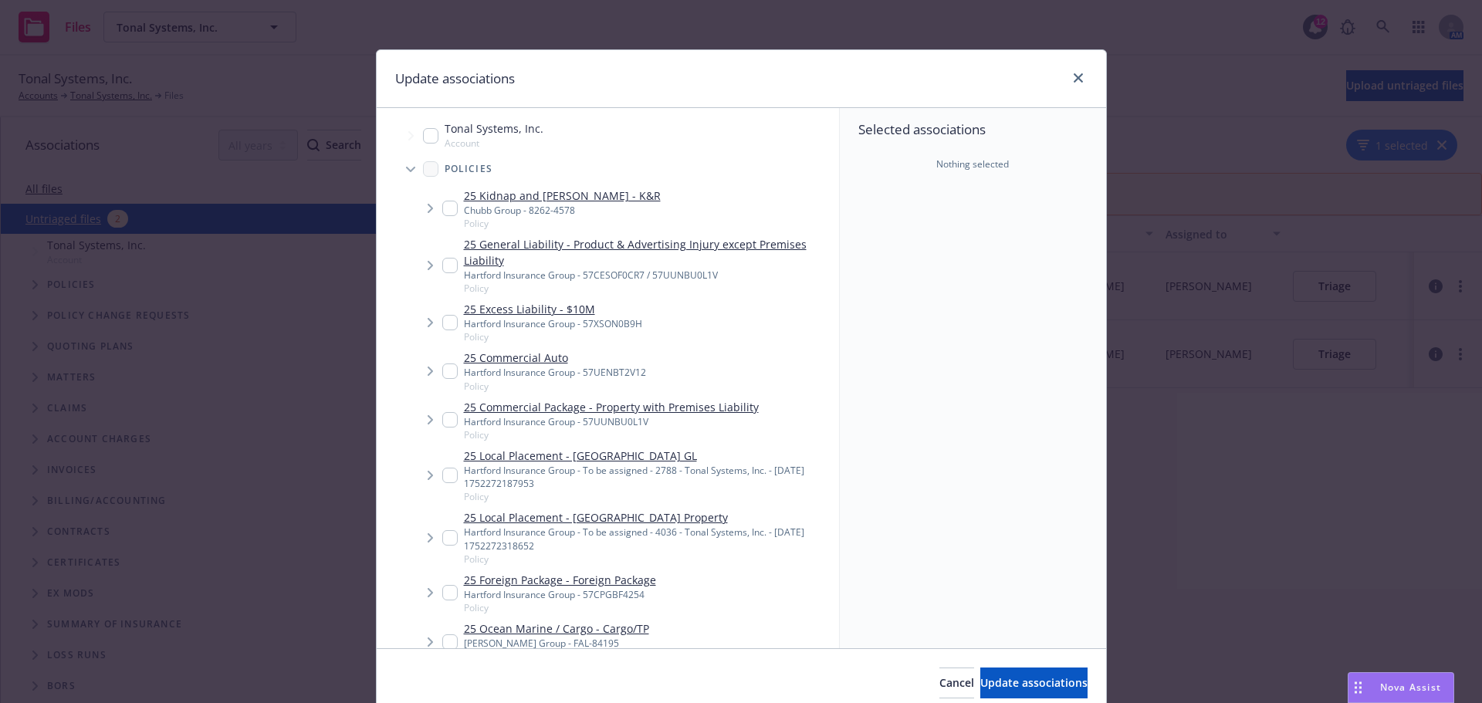
click at [444, 373] on input "Tree Example" at bounding box center [449, 371] width 15 height 15
checkbox input "true"
click at [1005, 686] on span "Update associations" at bounding box center [1033, 682] width 107 height 15
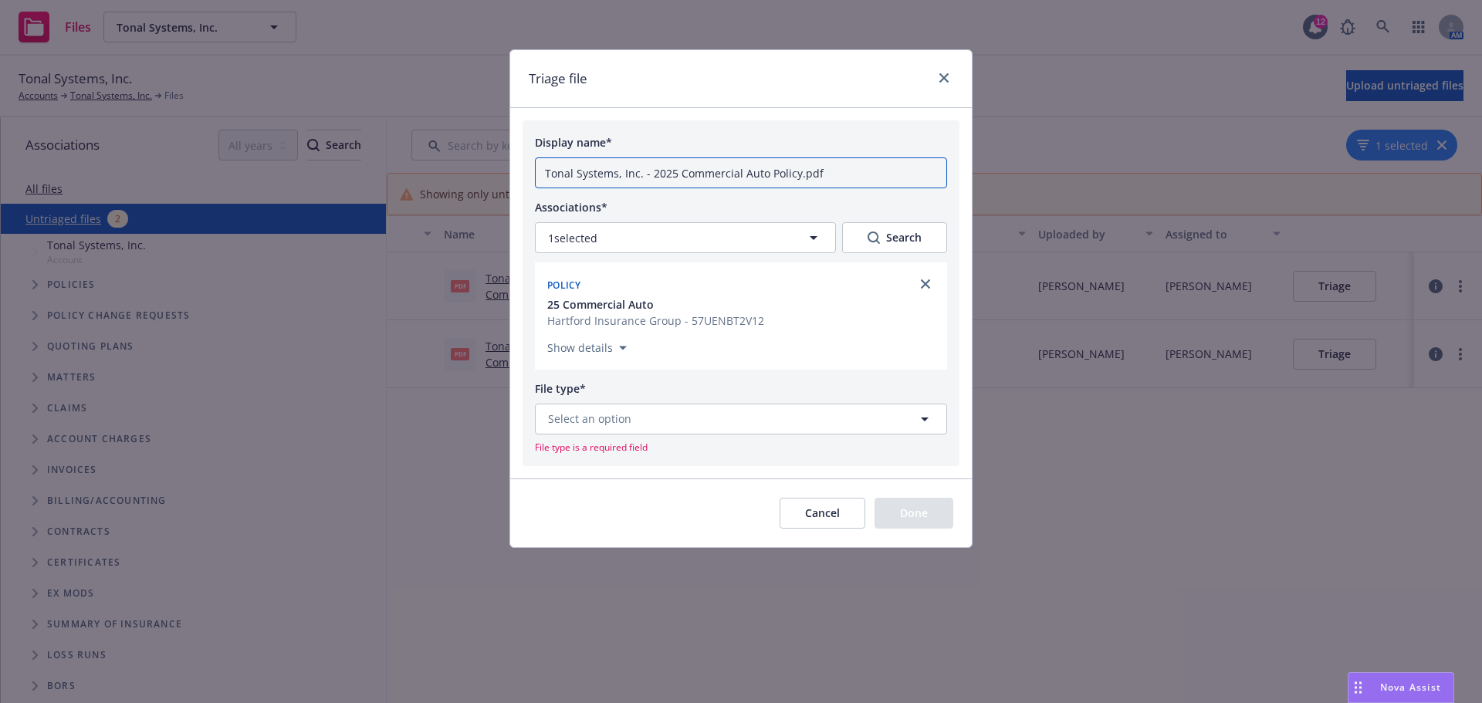
drag, startPoint x: 648, startPoint y: 175, endPoint x: 526, endPoint y: 174, distance: 122.7
click at [522, 174] on form "Display name* Tonal Systems, Inc. - 2025 Commercial Auto Policy.pdf Association…" at bounding box center [741, 333] width 462 height 427
type input "2025 Commercial Auto Policy.pdf"
click at [675, 418] on button "Select an option" at bounding box center [741, 419] width 412 height 31
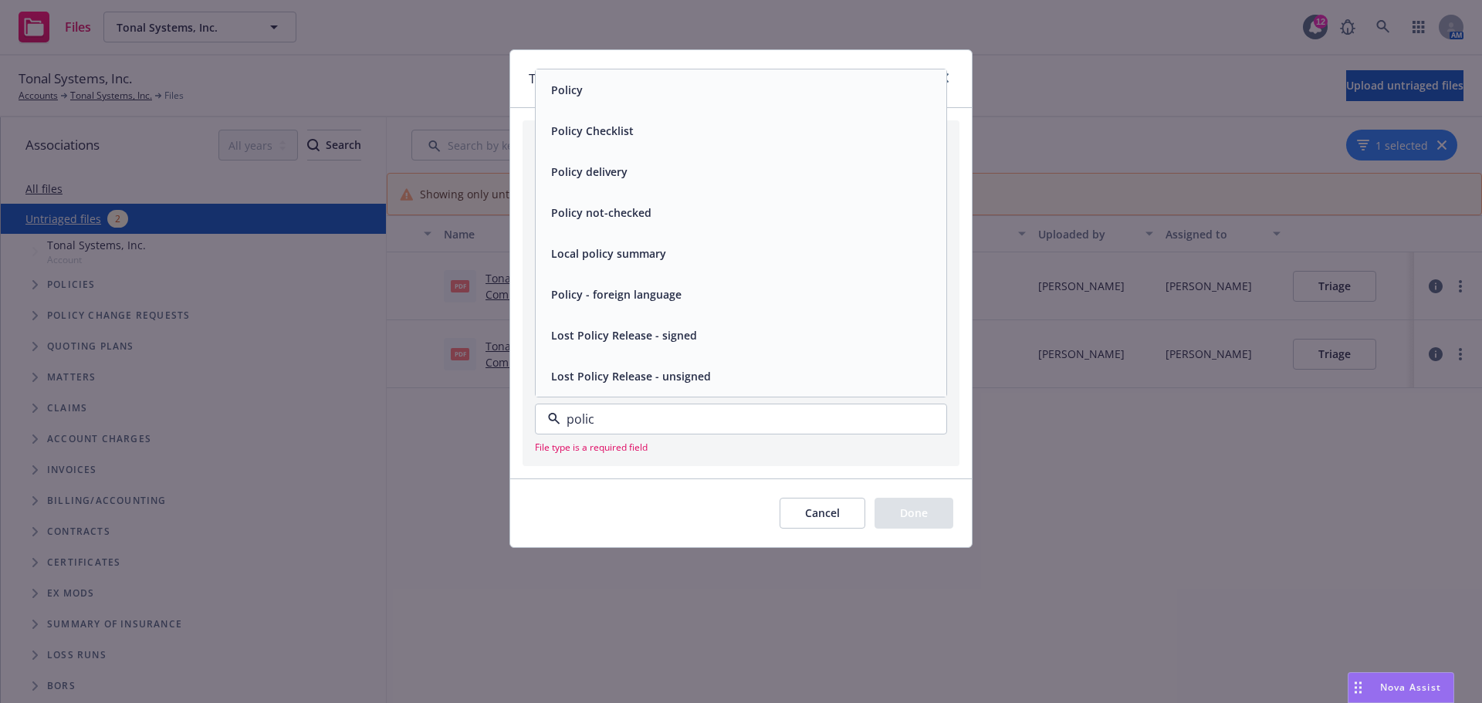
type input "policy"
click at [610, 102] on div "Policy" at bounding box center [741, 89] width 411 height 41
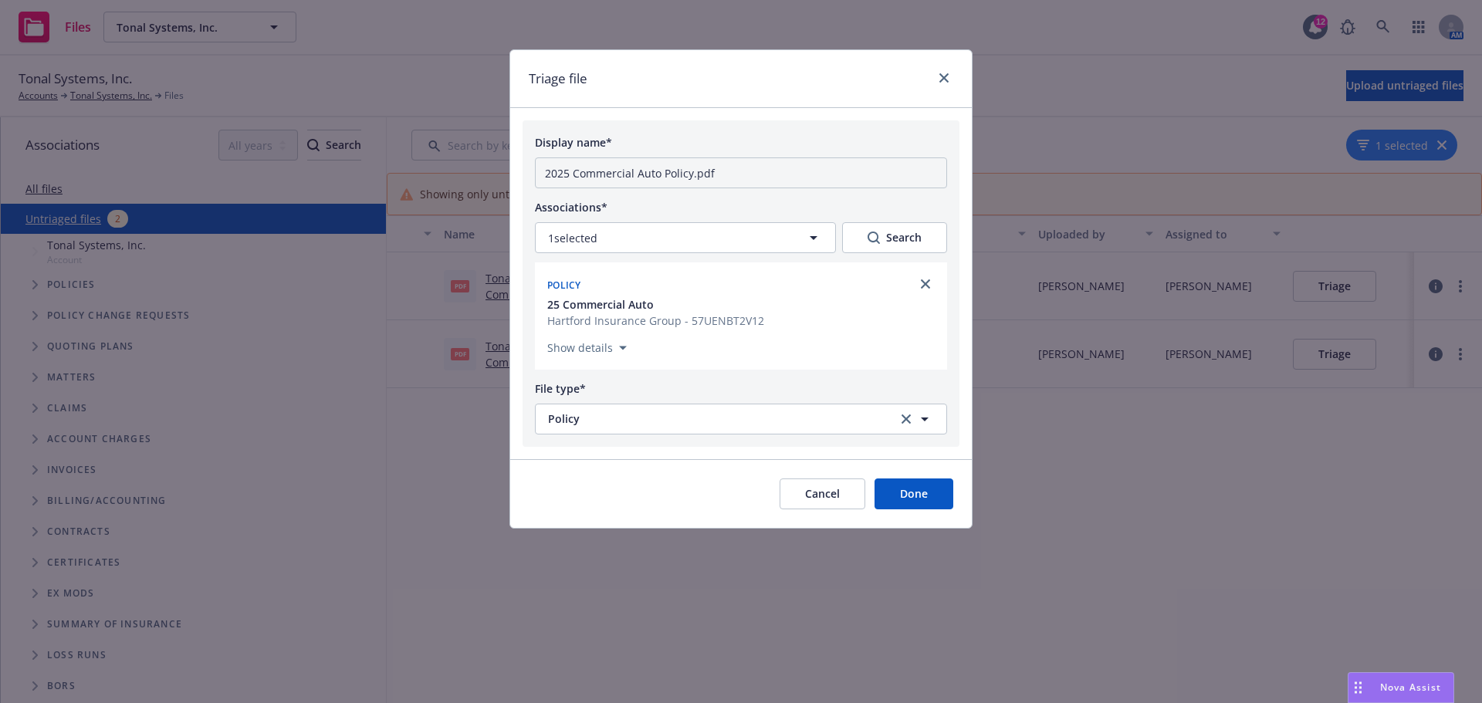
click at [917, 492] on button "Done" at bounding box center [913, 494] width 79 height 31
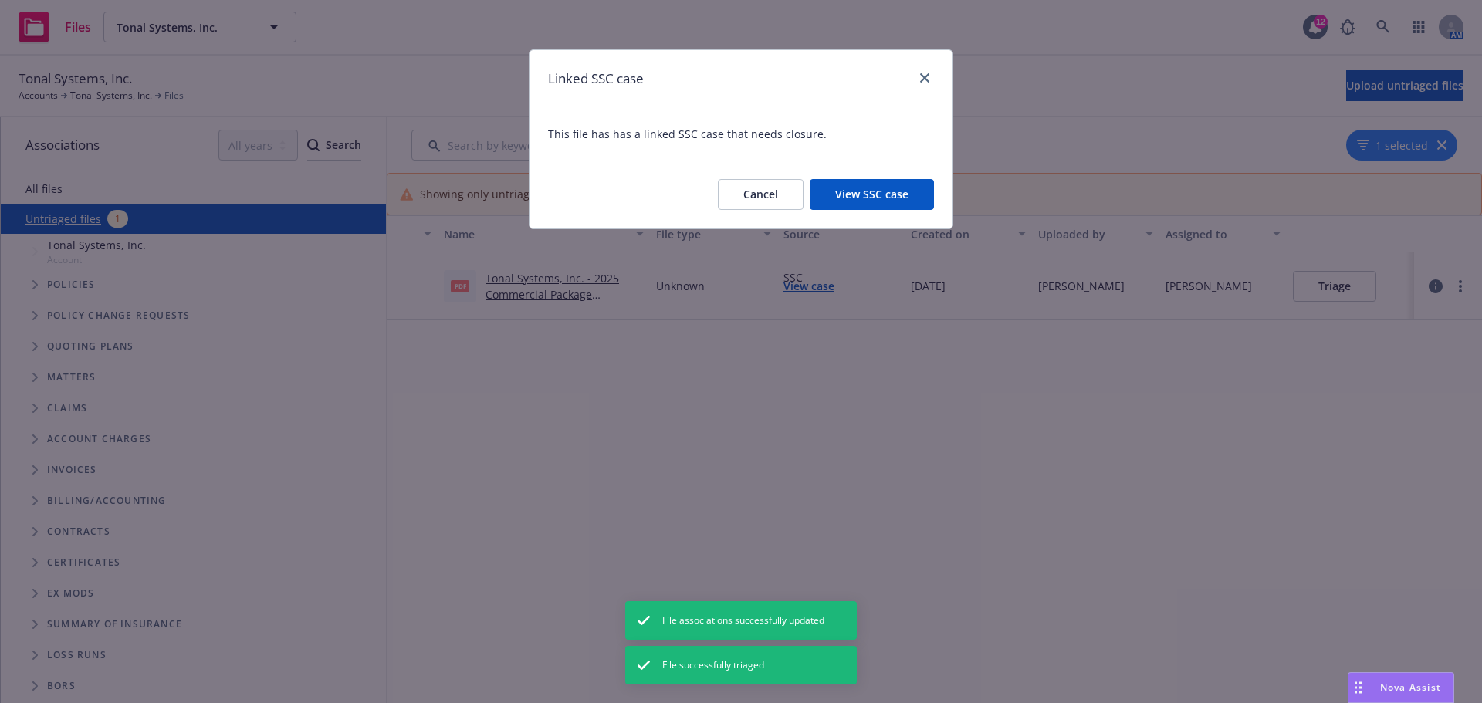
click at [872, 188] on button "View SSC case" at bounding box center [872, 194] width 124 height 31
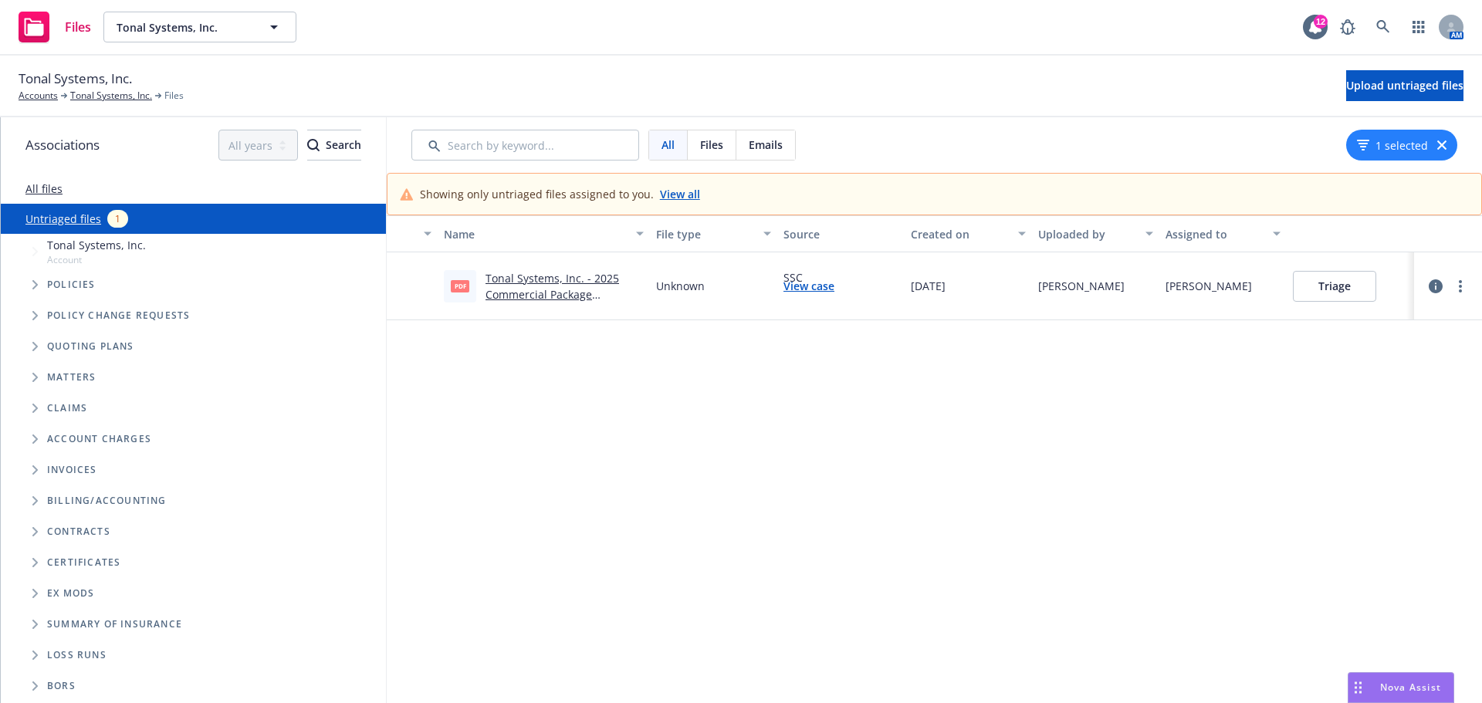
click at [546, 291] on link "Tonal Systems, Inc. - 2025 Commercial Package Policy.pdf" at bounding box center [552, 294] width 134 height 47
click at [1328, 276] on button "Triage" at bounding box center [1334, 286] width 83 height 31
click at [1331, 286] on button "Triage" at bounding box center [1334, 286] width 83 height 31
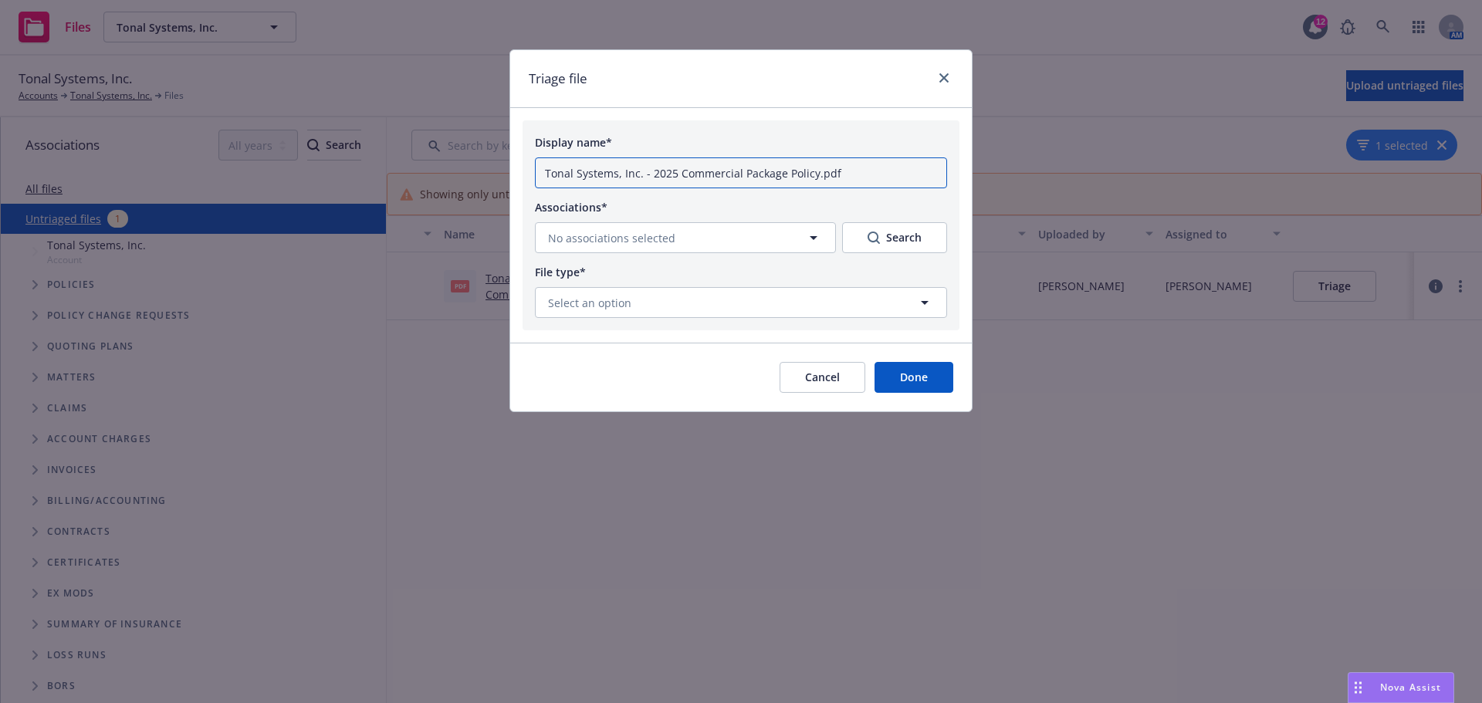
click at [651, 174] on input "Tonal Systems, Inc. - 2025 Commercial Package Policy.pdf" at bounding box center [741, 172] width 412 height 31
drag, startPoint x: 651, startPoint y: 174, endPoint x: 434, endPoint y: 167, distance: 217.0
click at [434, 167] on div "Triage file Display name* Tonal Systems, Inc. - 2025 Commercial Package Policy.…" at bounding box center [741, 351] width 1482 height 703
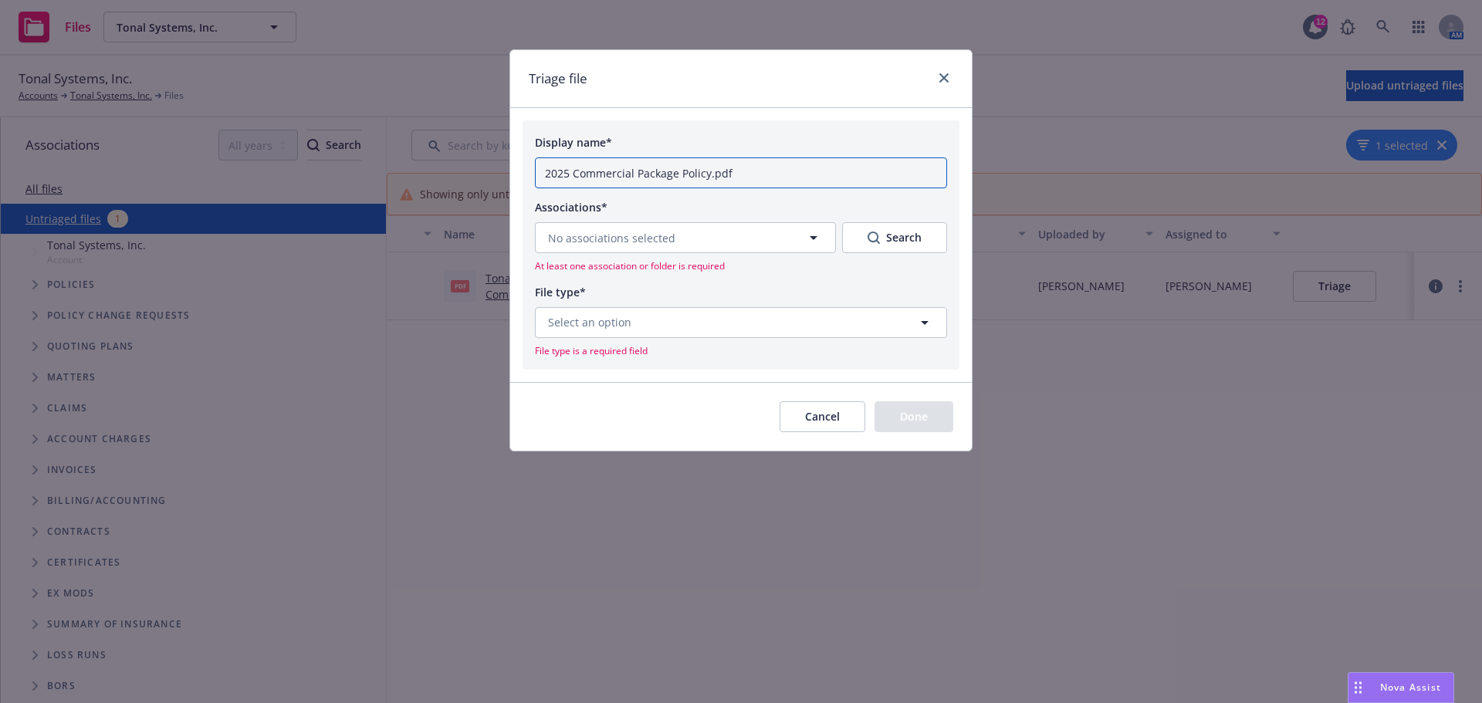
type input "2025 Commercial Package Policy.pdf"
click at [810, 239] on icon "button" at bounding box center [813, 237] width 19 height 19
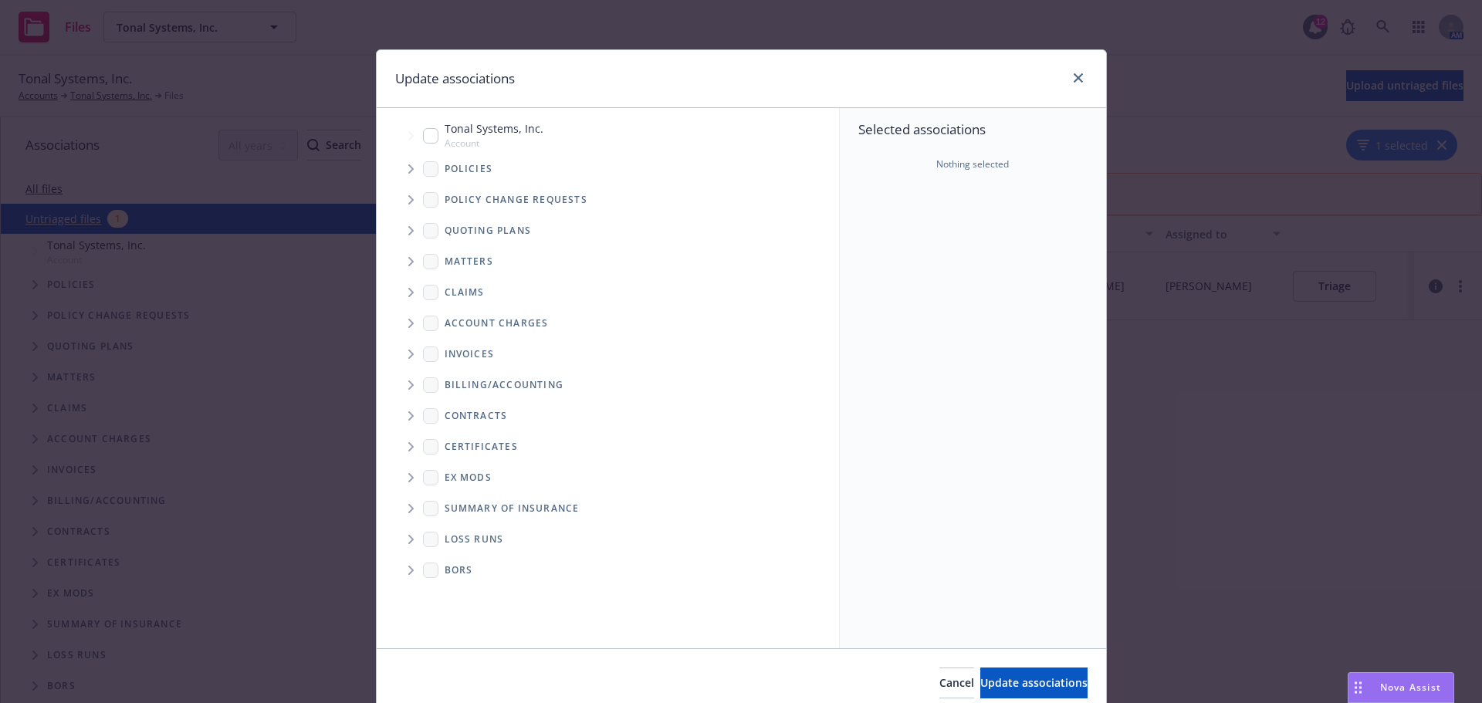
click at [408, 165] on icon "Tree Example" at bounding box center [411, 168] width 6 height 9
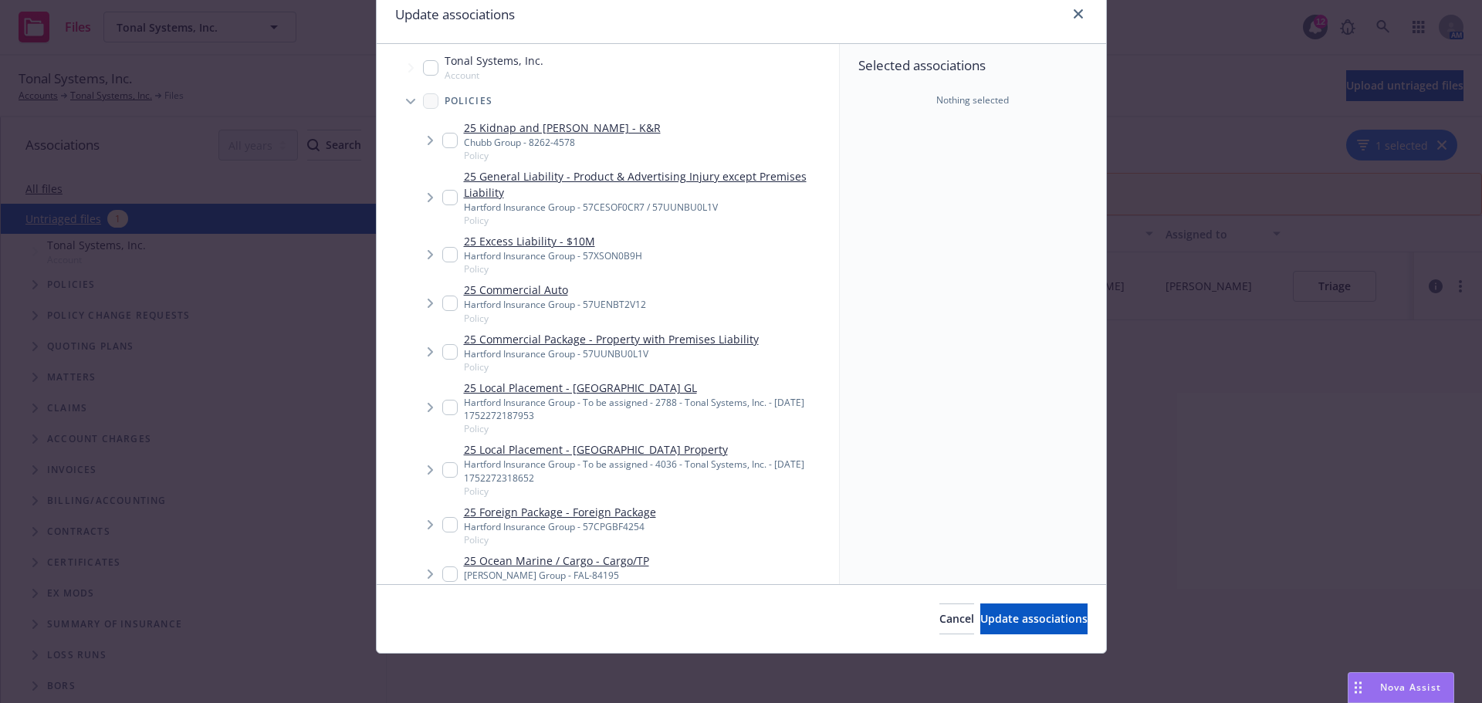
scroll to position [0, 0]
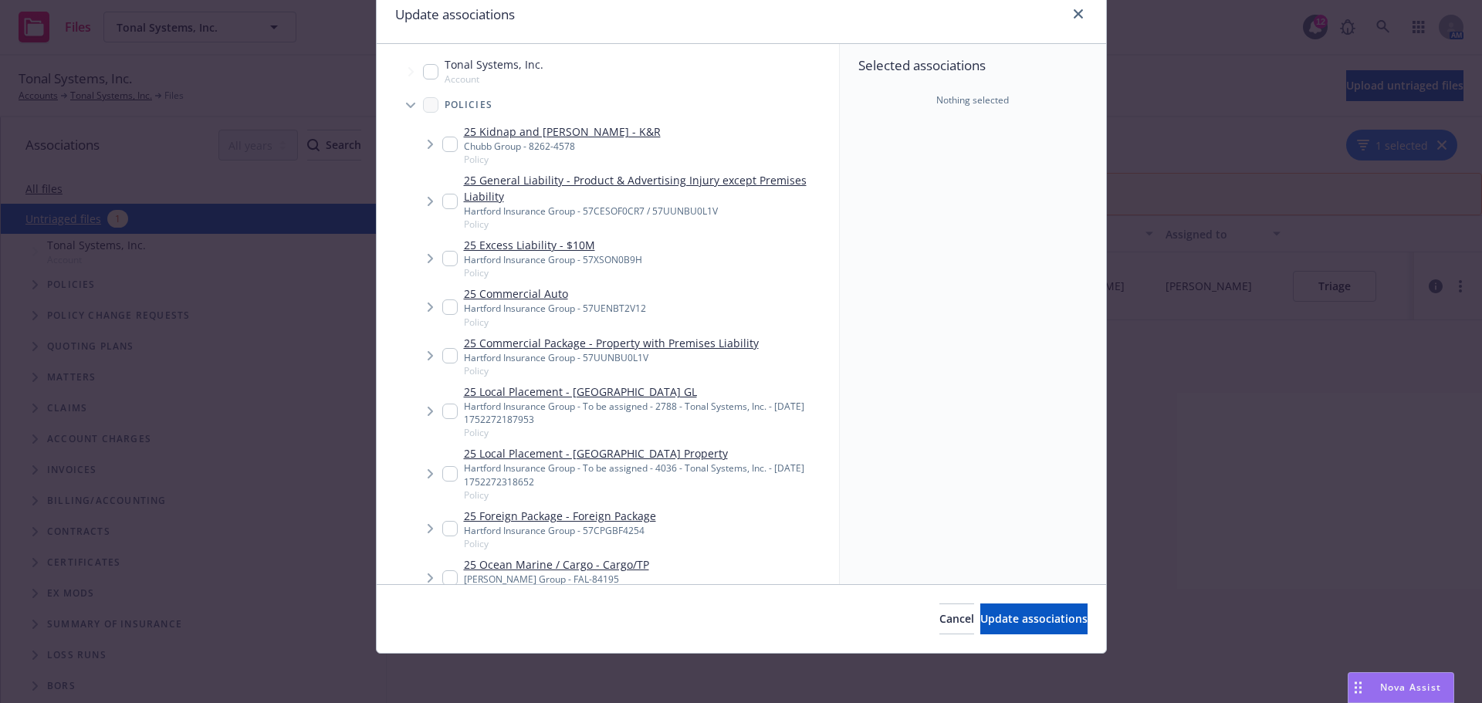
click at [442, 356] on input "Tree Example" at bounding box center [449, 355] width 15 height 15
checkbox input "true"
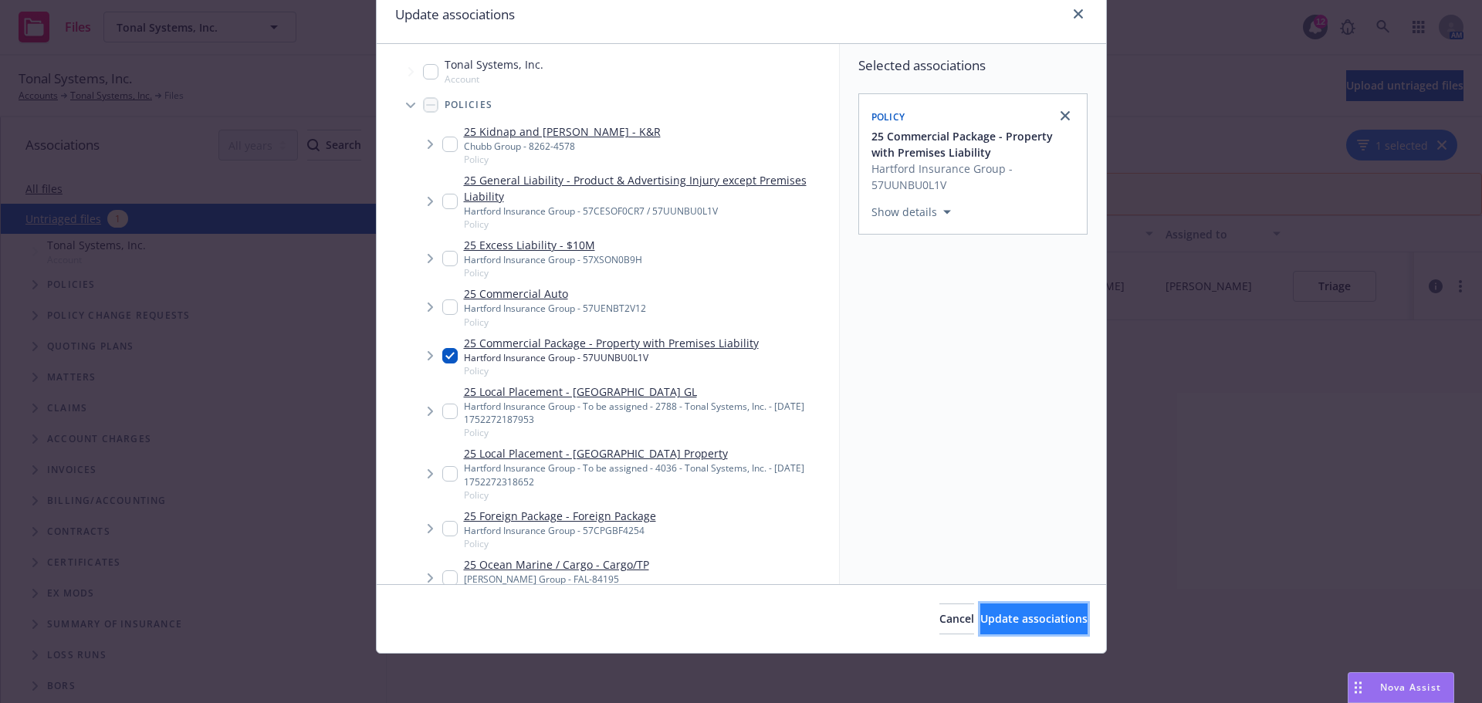
click at [1026, 620] on span "Update associations" at bounding box center [1033, 618] width 107 height 15
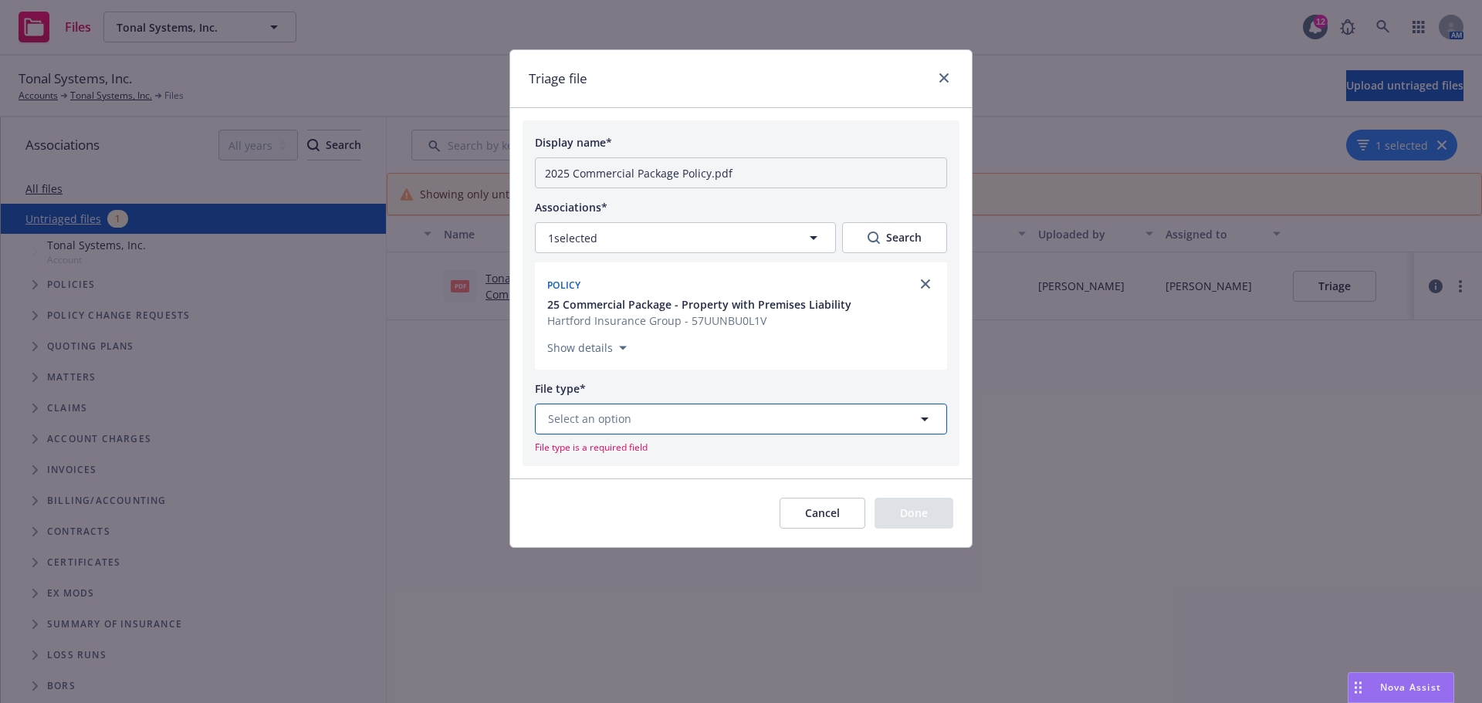
click at [739, 422] on button "Select an option" at bounding box center [741, 419] width 412 height 31
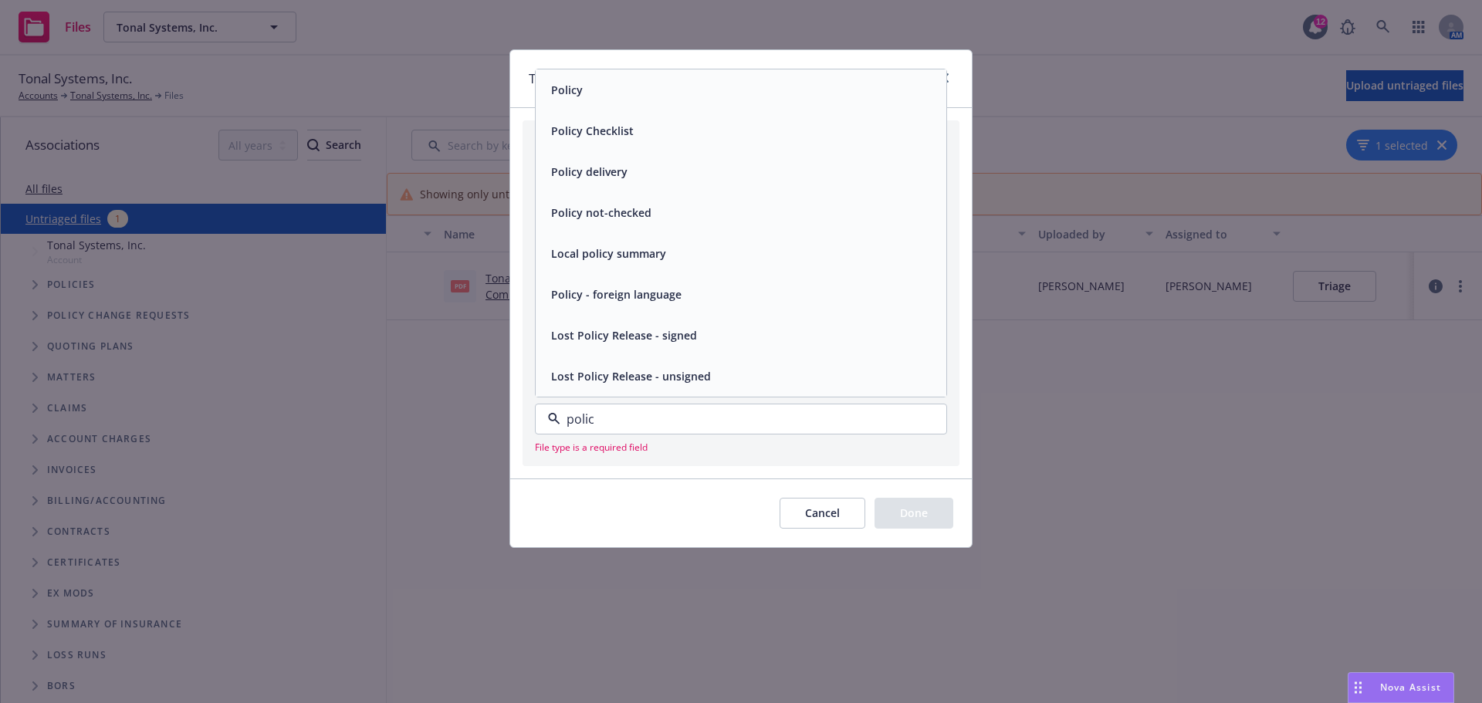
type input "policy"
click at [658, 109] on div "Policy" at bounding box center [741, 89] width 411 height 41
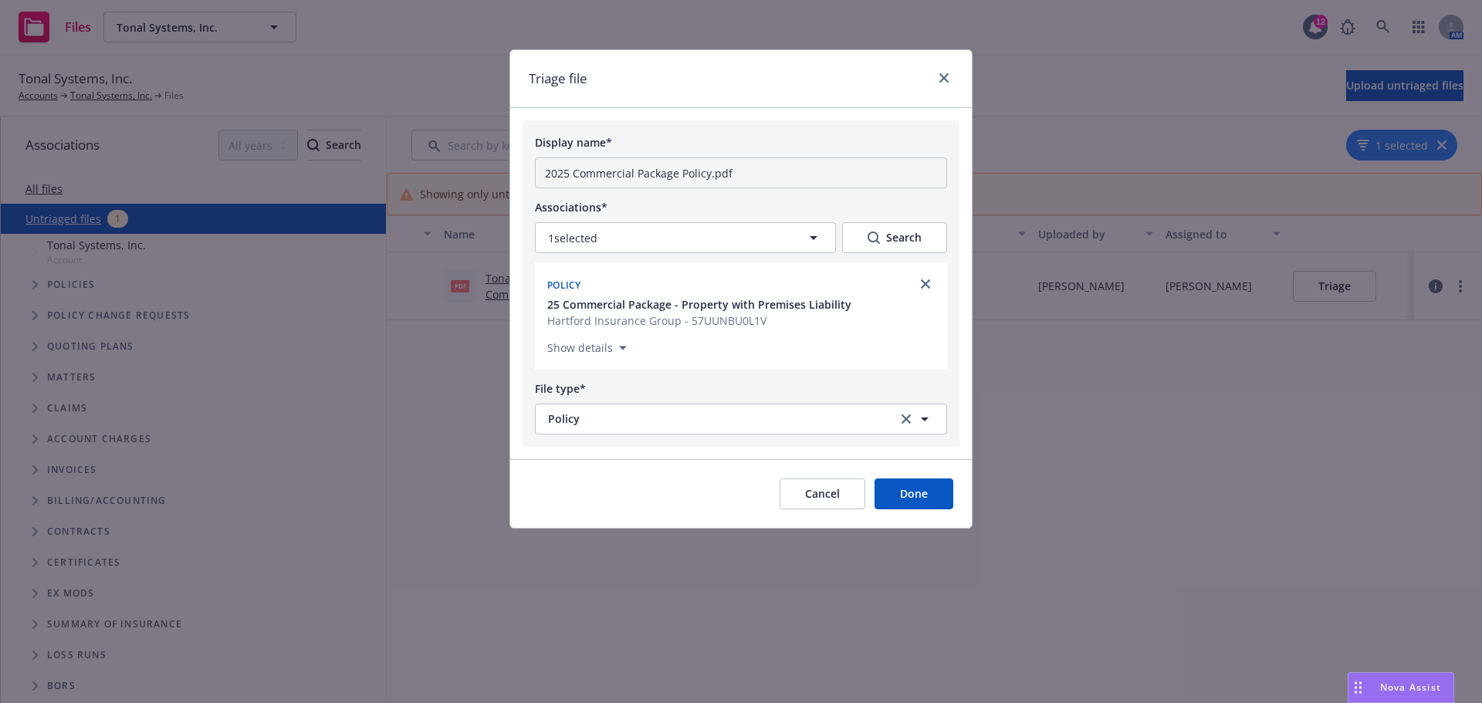
click at [908, 491] on button "Done" at bounding box center [913, 494] width 79 height 31
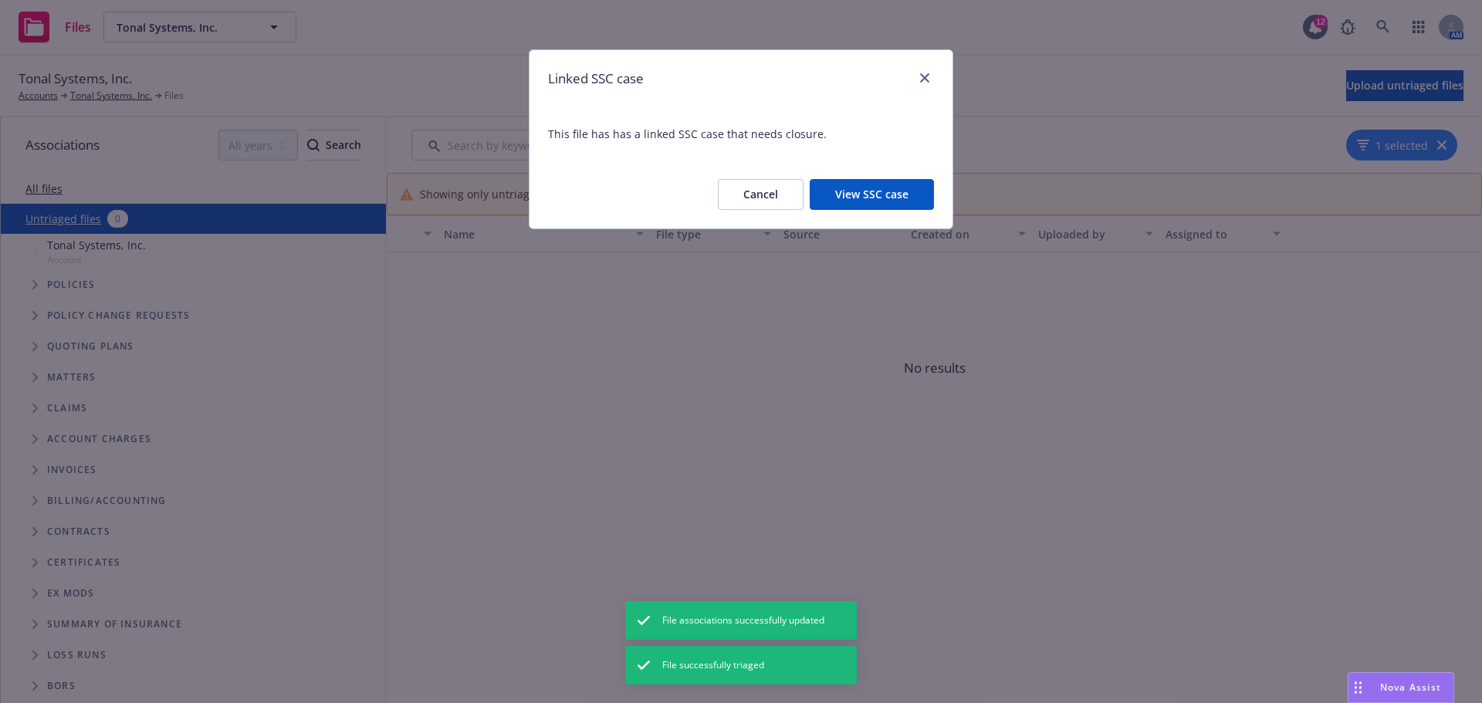
click at [910, 204] on button "View SSC case" at bounding box center [872, 194] width 124 height 31
